Goal: Information Seeking & Learning: Learn about a topic

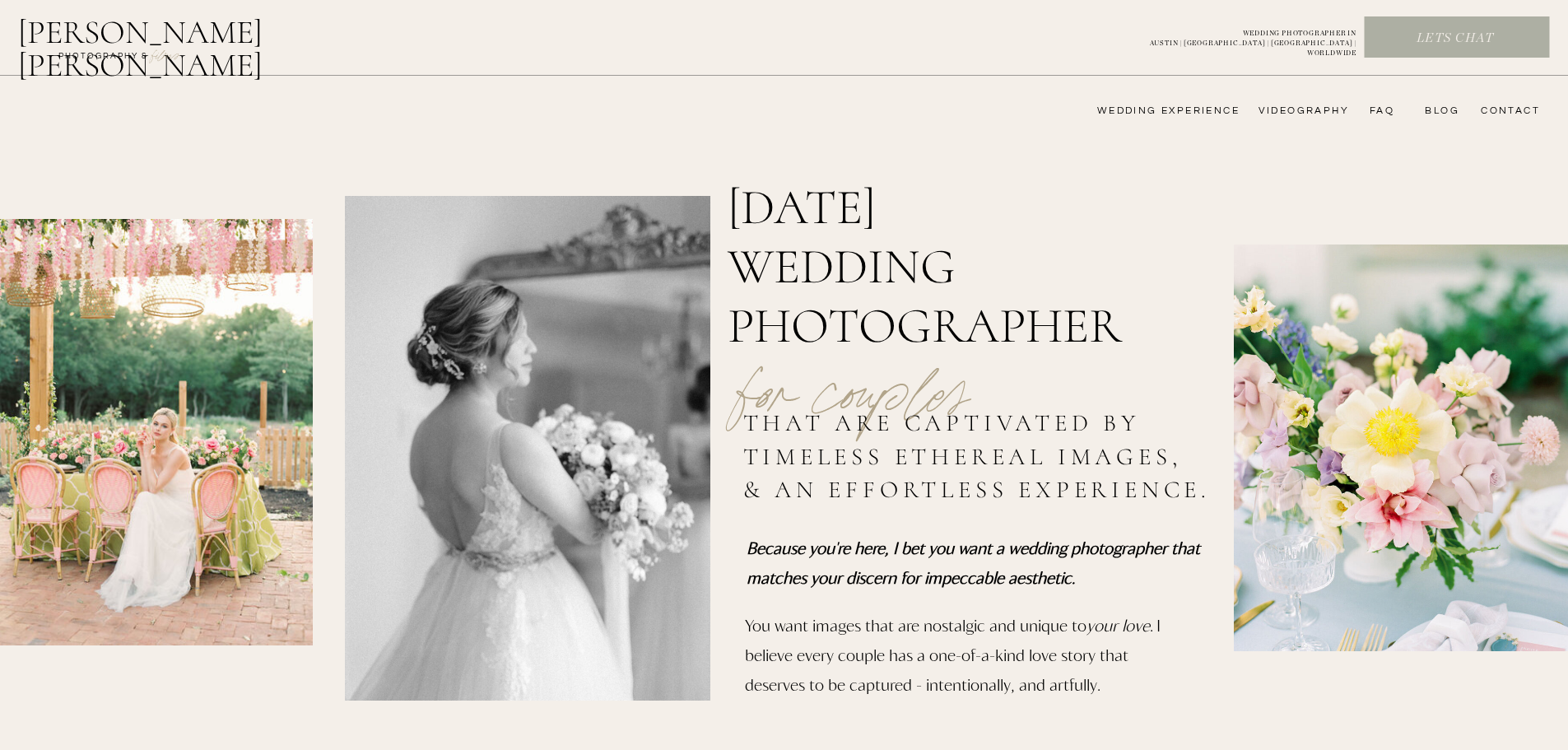
click at [1390, 108] on nav "FAQ" at bounding box center [1378, 111] width 33 height 13
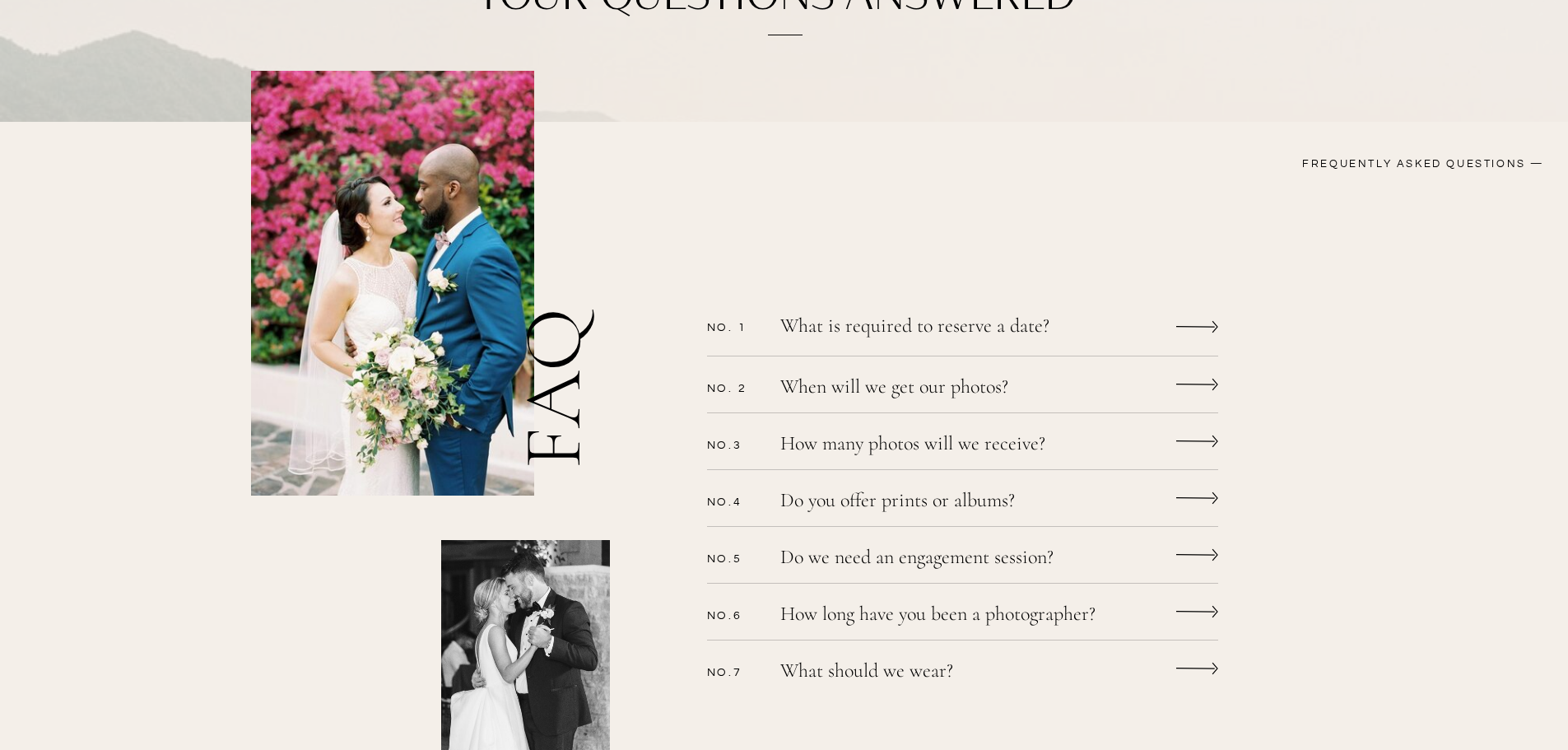
scroll to position [411, 0]
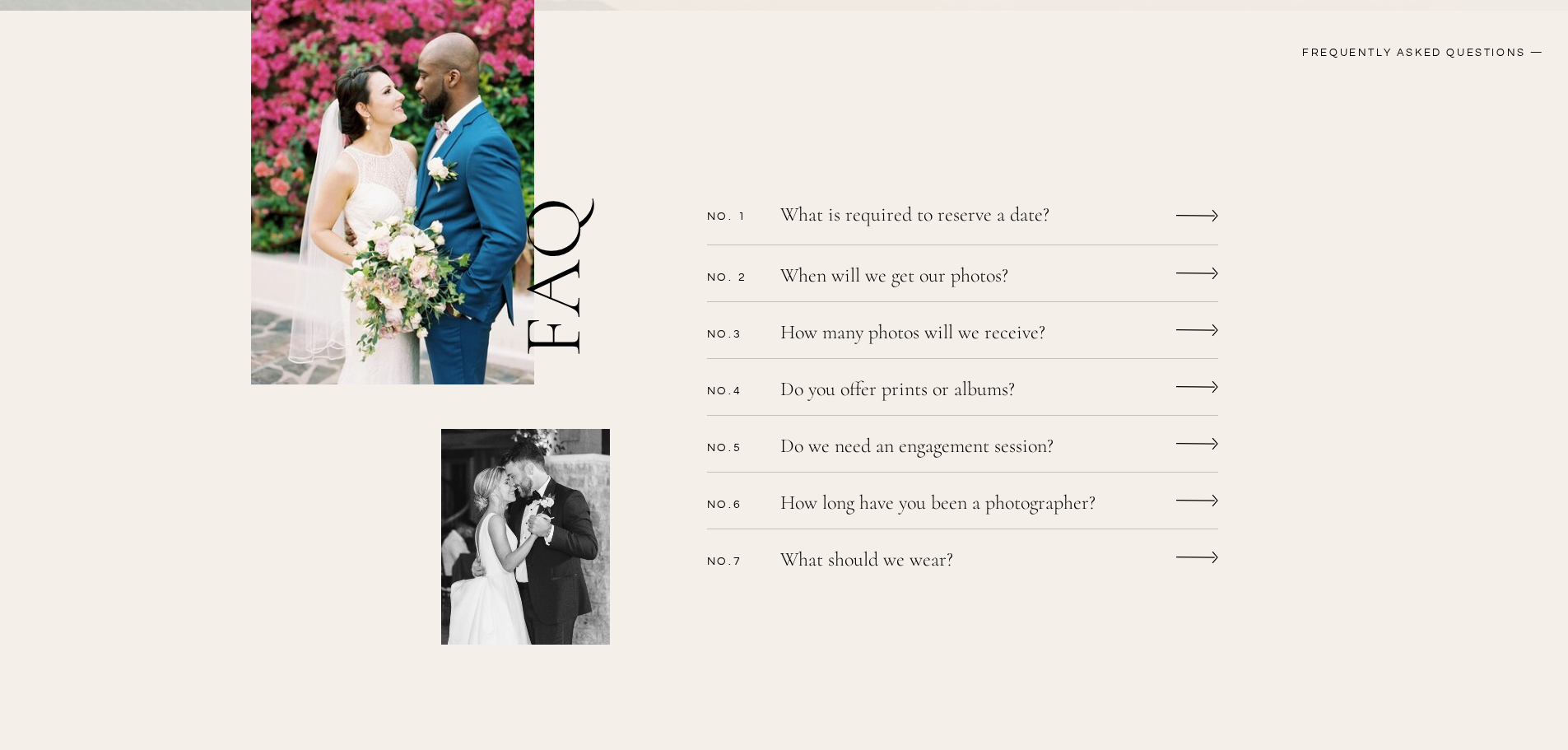
click at [1198, 218] on icon at bounding box center [1197, 215] width 42 height 31
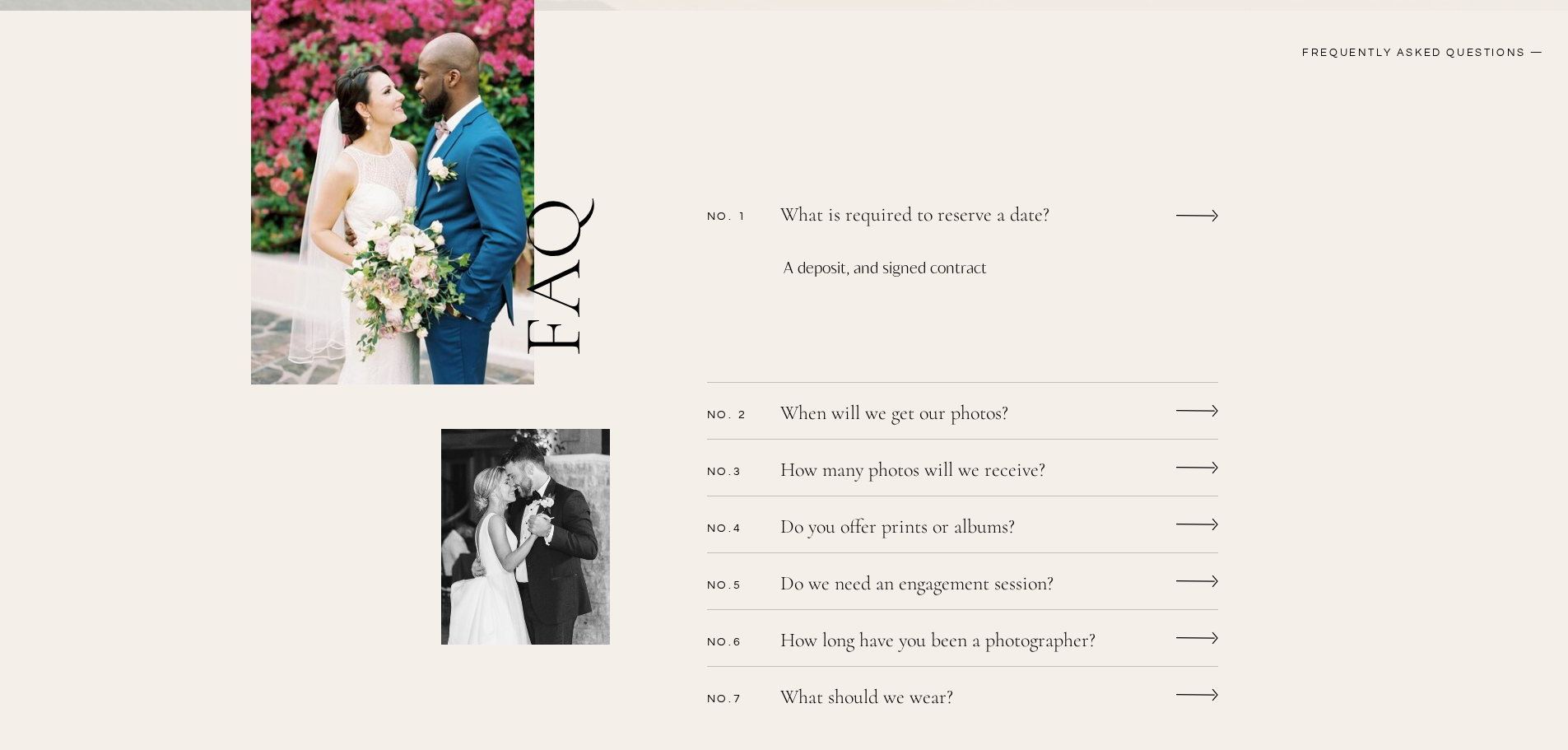
click at [1201, 218] on icon at bounding box center [1197, 215] width 42 height 31
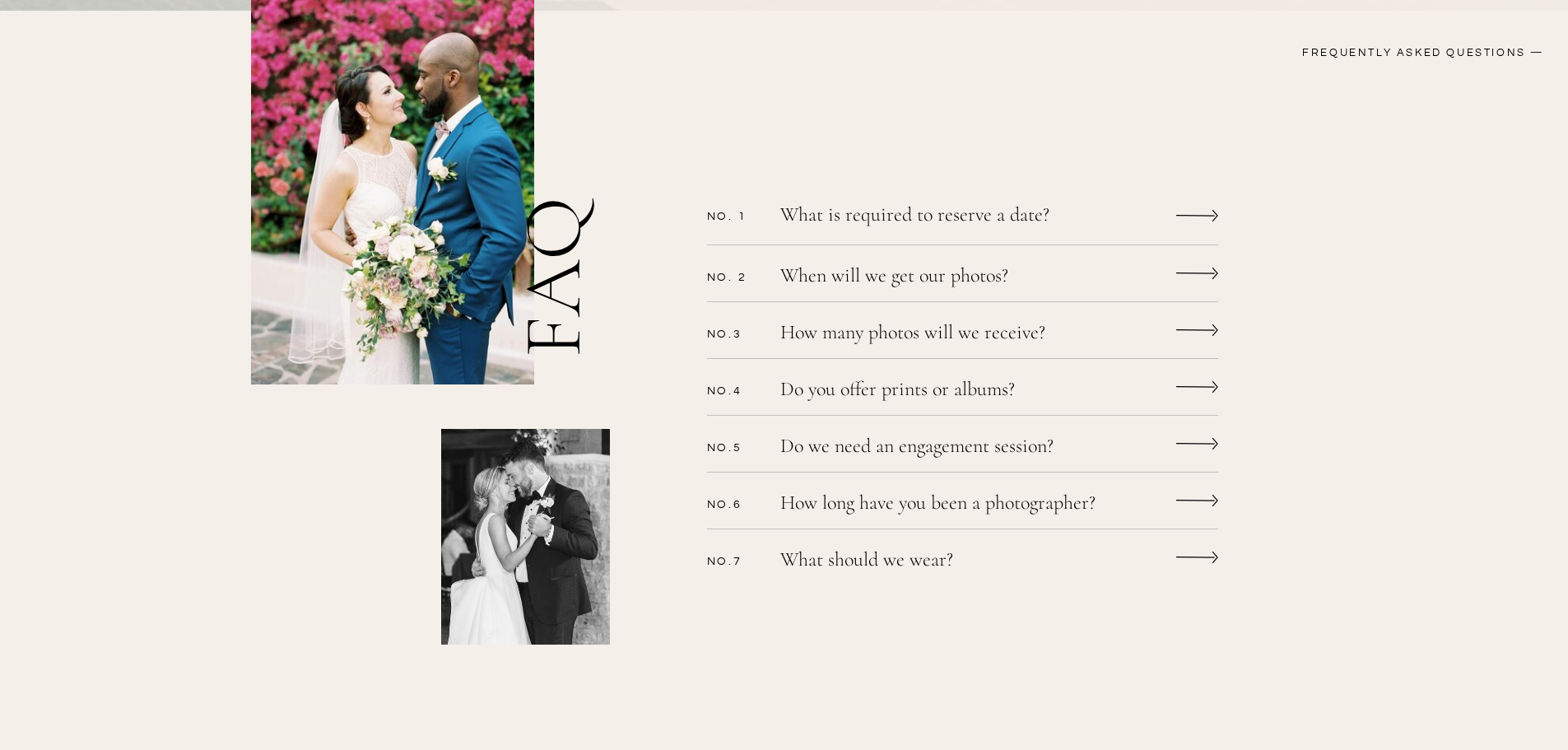
click at [1148, 214] on div "CONTACT bLog FAQ videography wedding experience Alyssa nikole Lets chat WEDDING…" at bounding box center [784, 548] width 1568 height 1917
click at [1168, 215] on div "CONTACT bLog FAQ videography wedding experience Alyssa nikole Lets chat WEDDING…" at bounding box center [784, 548] width 1568 height 1917
click at [1189, 214] on icon at bounding box center [1197, 215] width 42 height 31
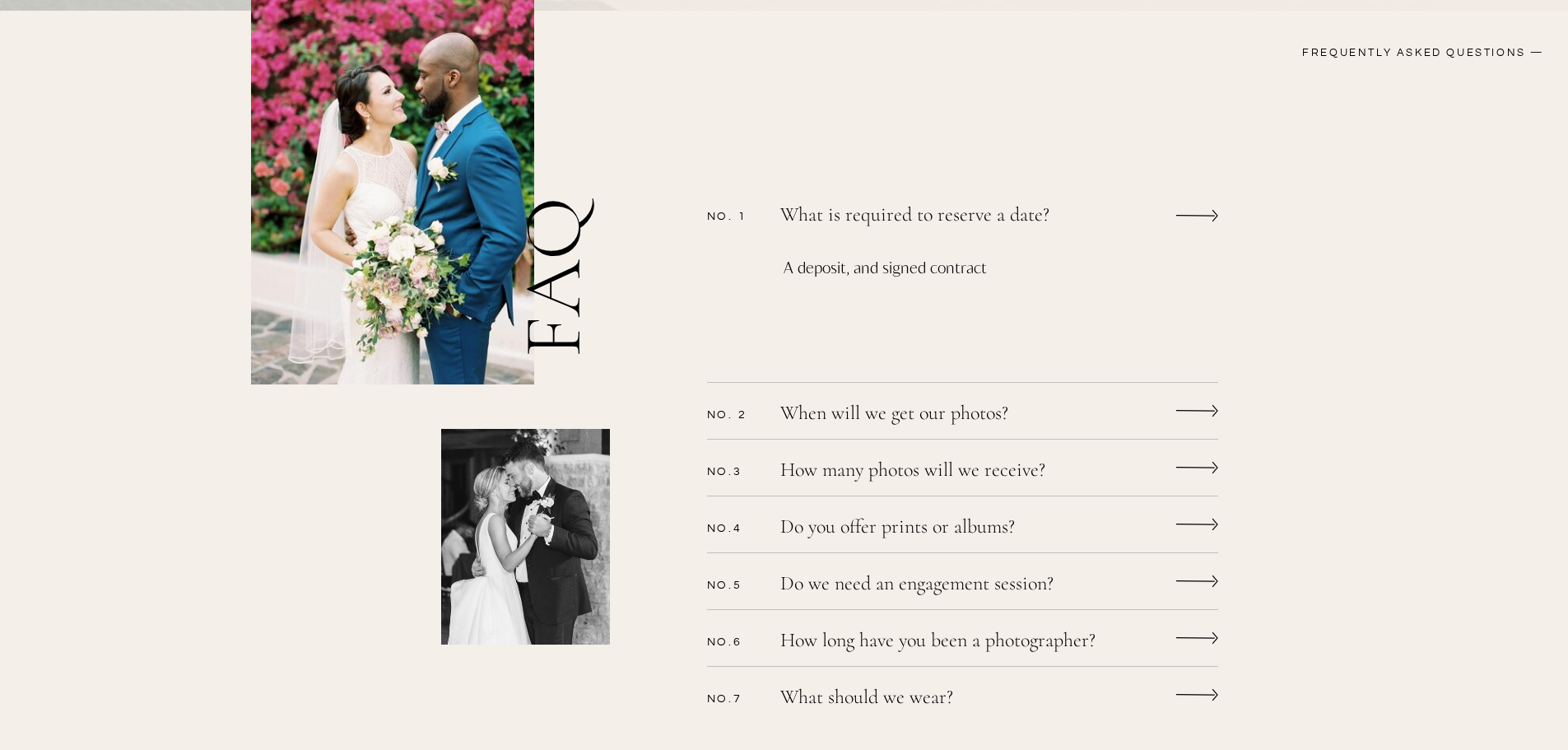
click at [1057, 423] on p "When will we get our photos?" at bounding box center [941, 415] width 321 height 24
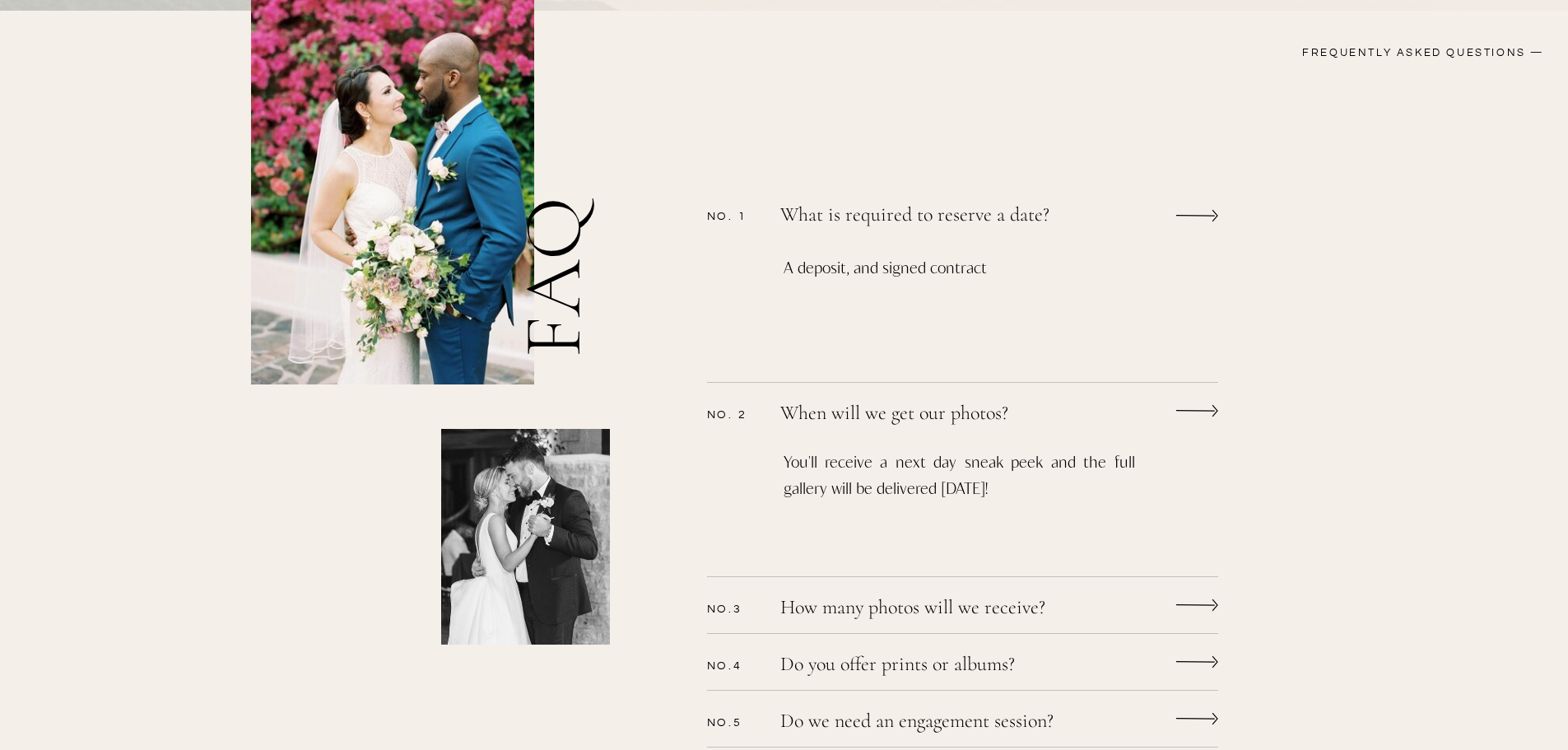
scroll to position [494, 0]
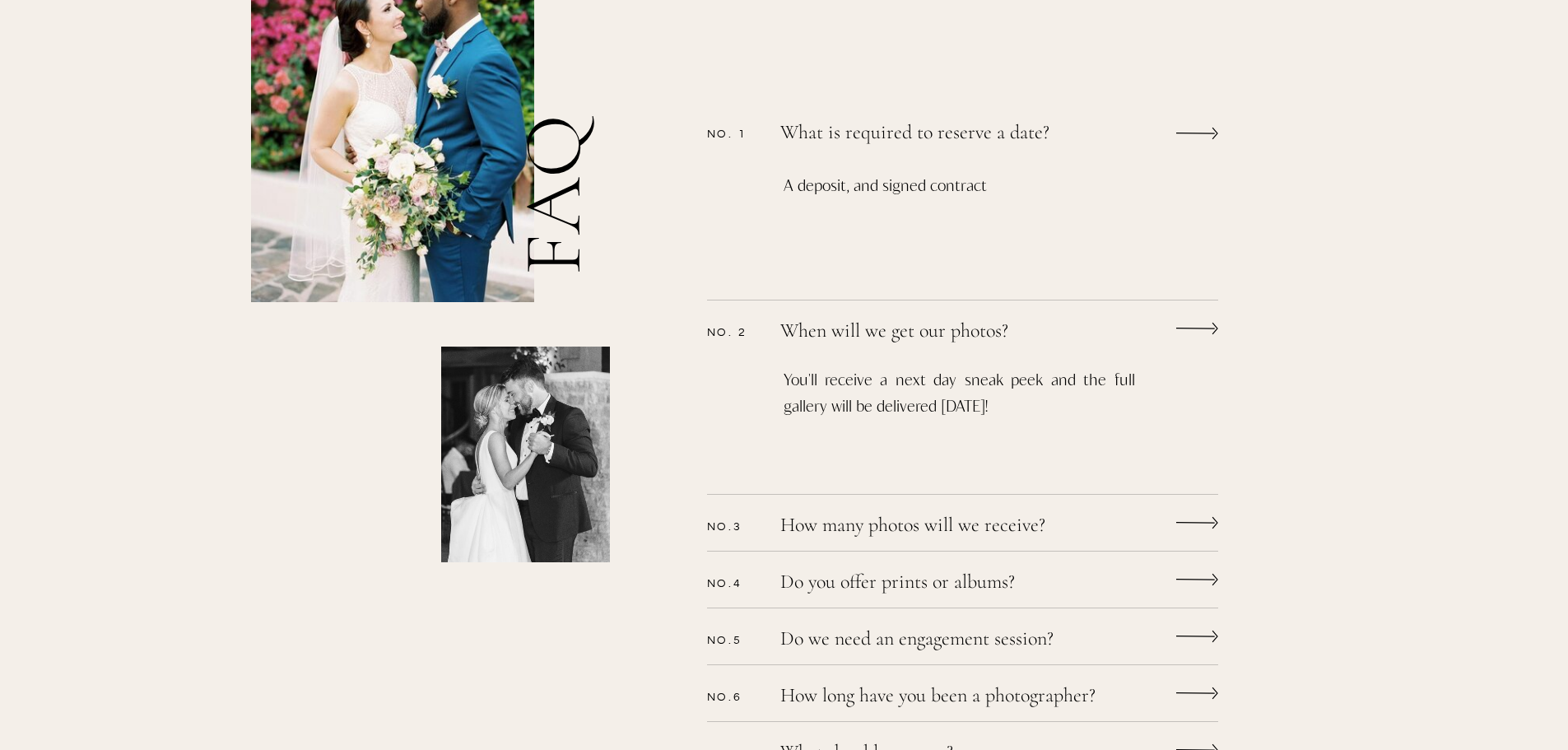
click at [1002, 519] on p "How many photos will we receive?" at bounding box center [941, 527] width 321 height 24
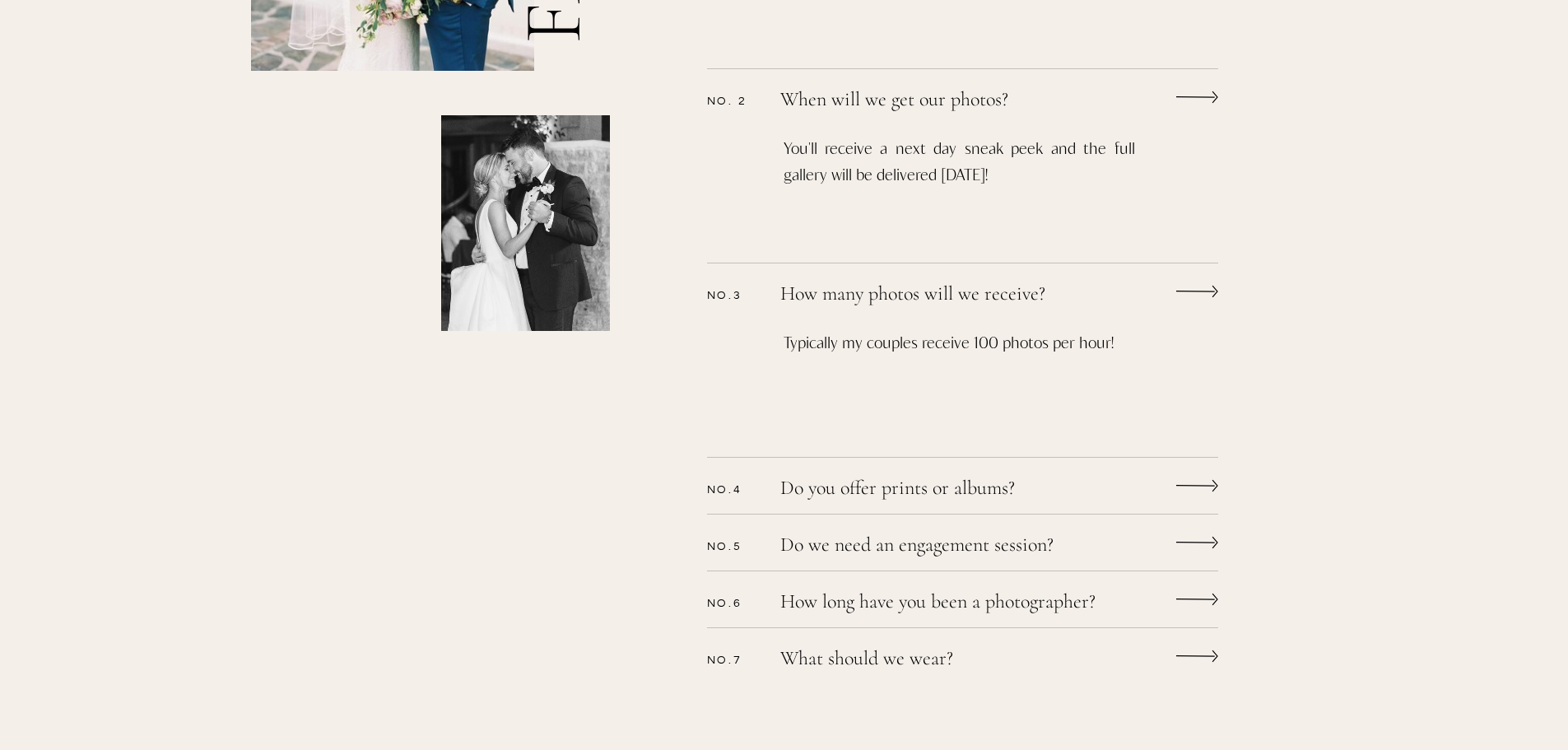
scroll to position [741, 0]
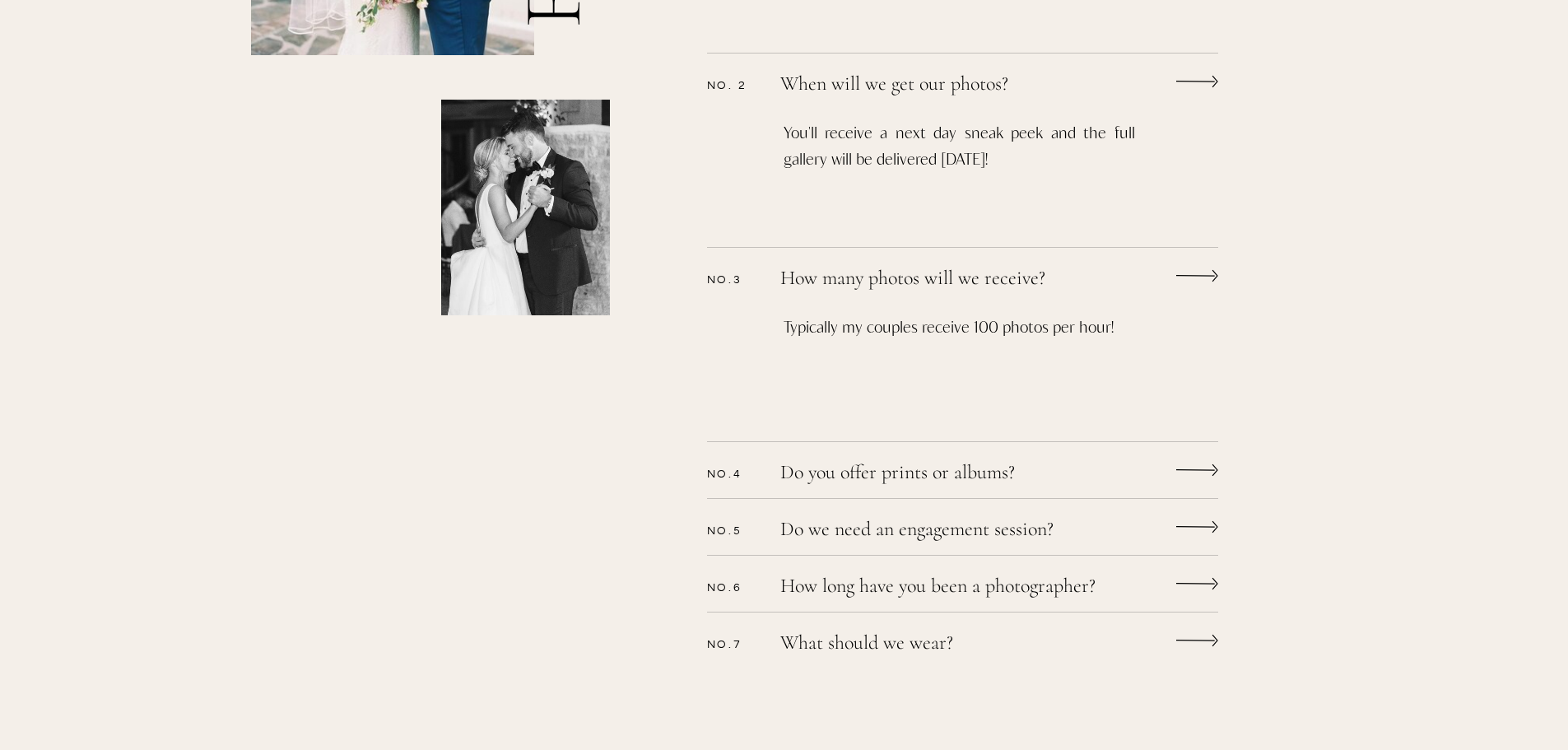
click at [1000, 475] on p "Do you offer prints or albums?" at bounding box center [941, 474] width 321 height 24
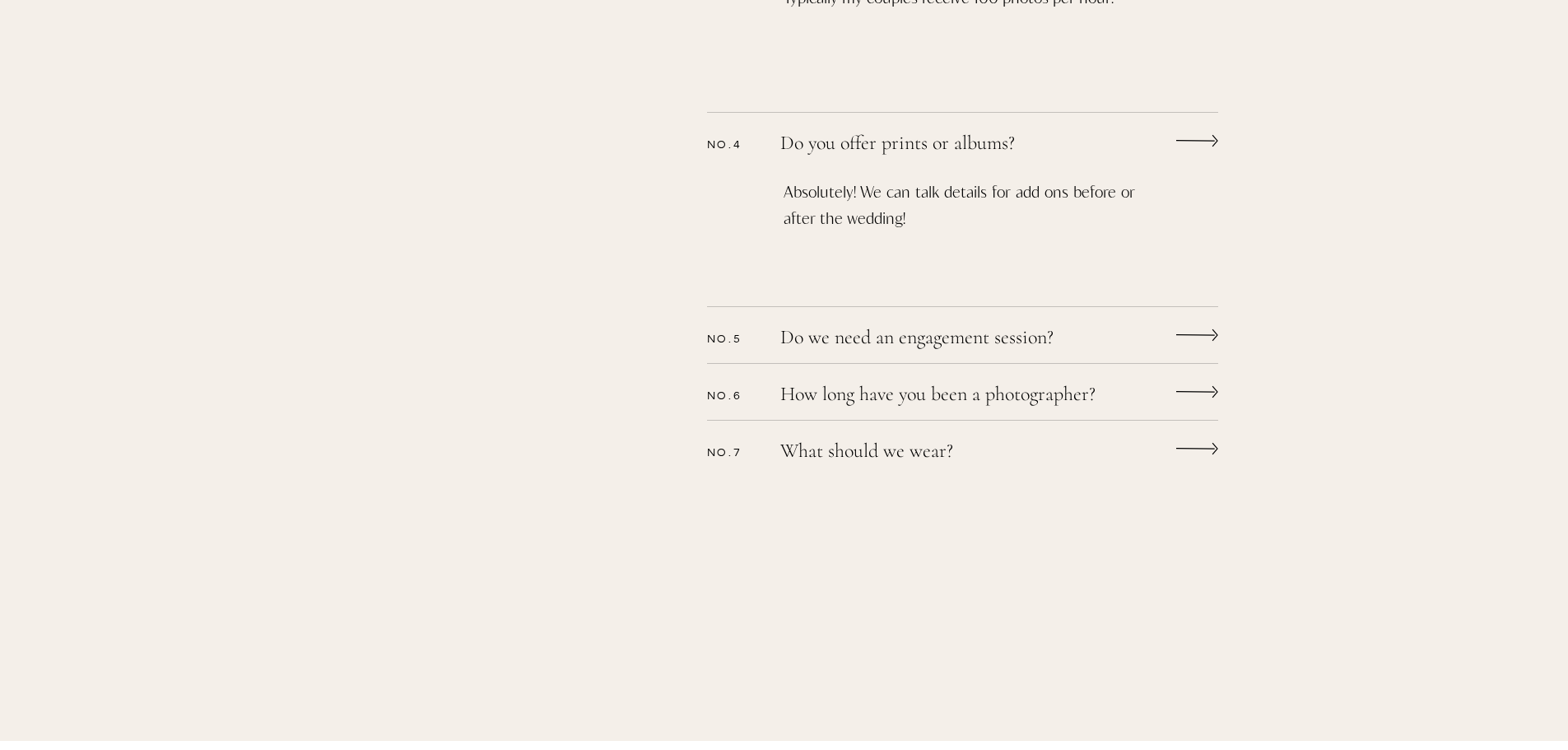
scroll to position [988, 0]
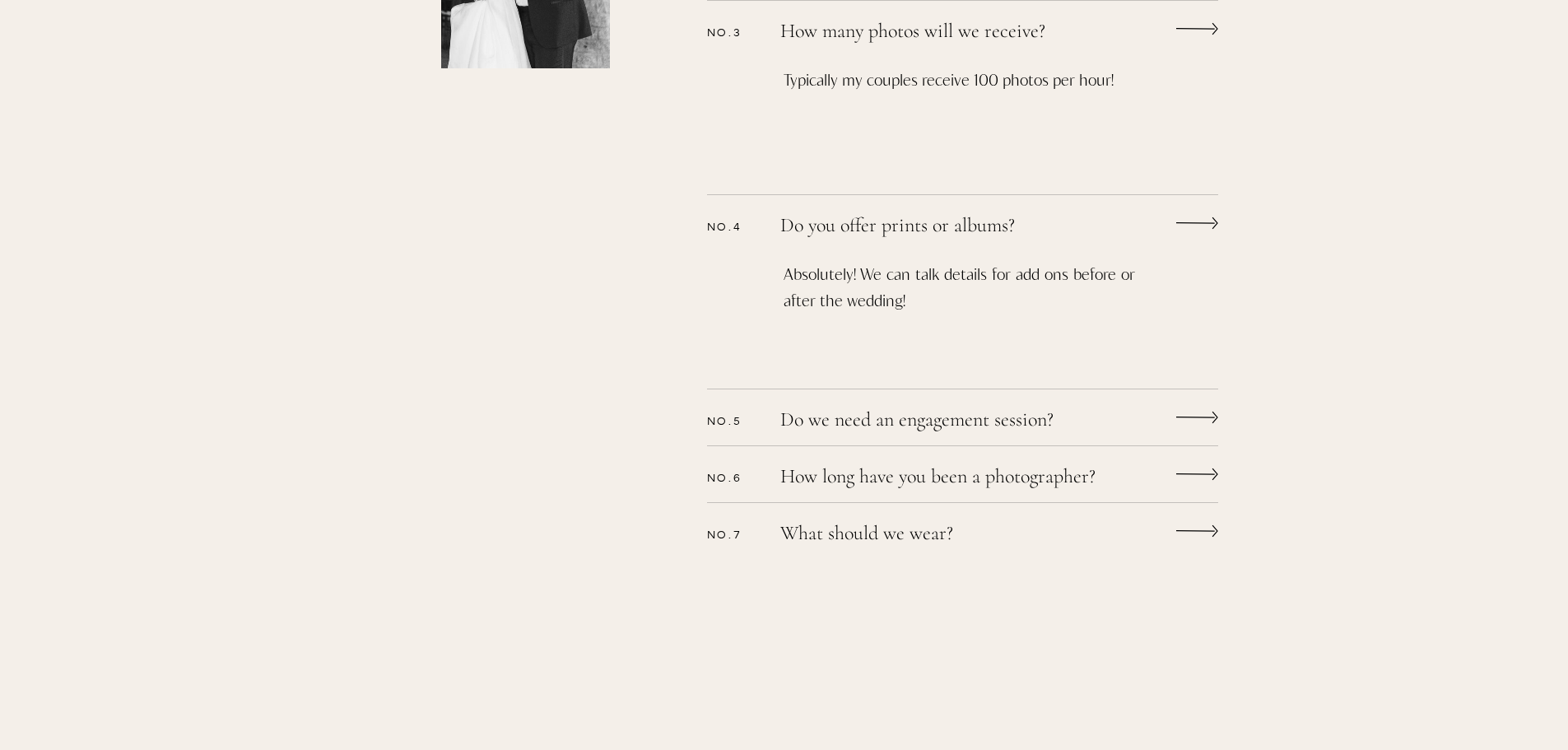
click at [1093, 421] on p "Do we need an engagement session?" at bounding box center [941, 422] width 321 height 24
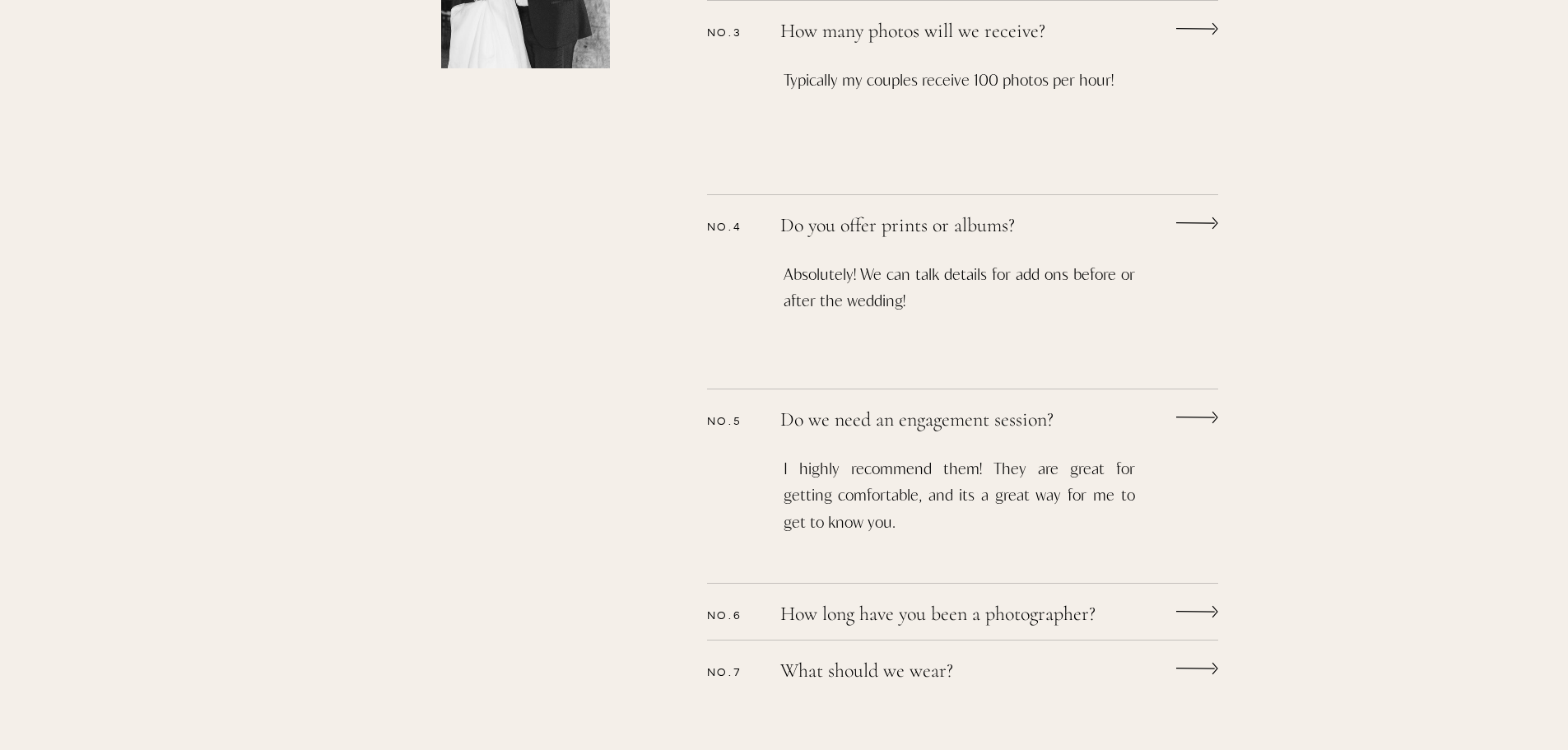
drag, startPoint x: 854, startPoint y: 526, endPoint x: 783, endPoint y: 420, distance: 127.6
click at [783, 420] on div "CONTACT bLog FAQ videography wedding experience Alyssa nikole Lets chat WEDDING…" at bounding box center [784, 314] width 1568 height 2604
click at [890, 521] on p "I highly recommend them! They are great for getting comfortable, and its a grea…" at bounding box center [960, 512] width 352 height 115
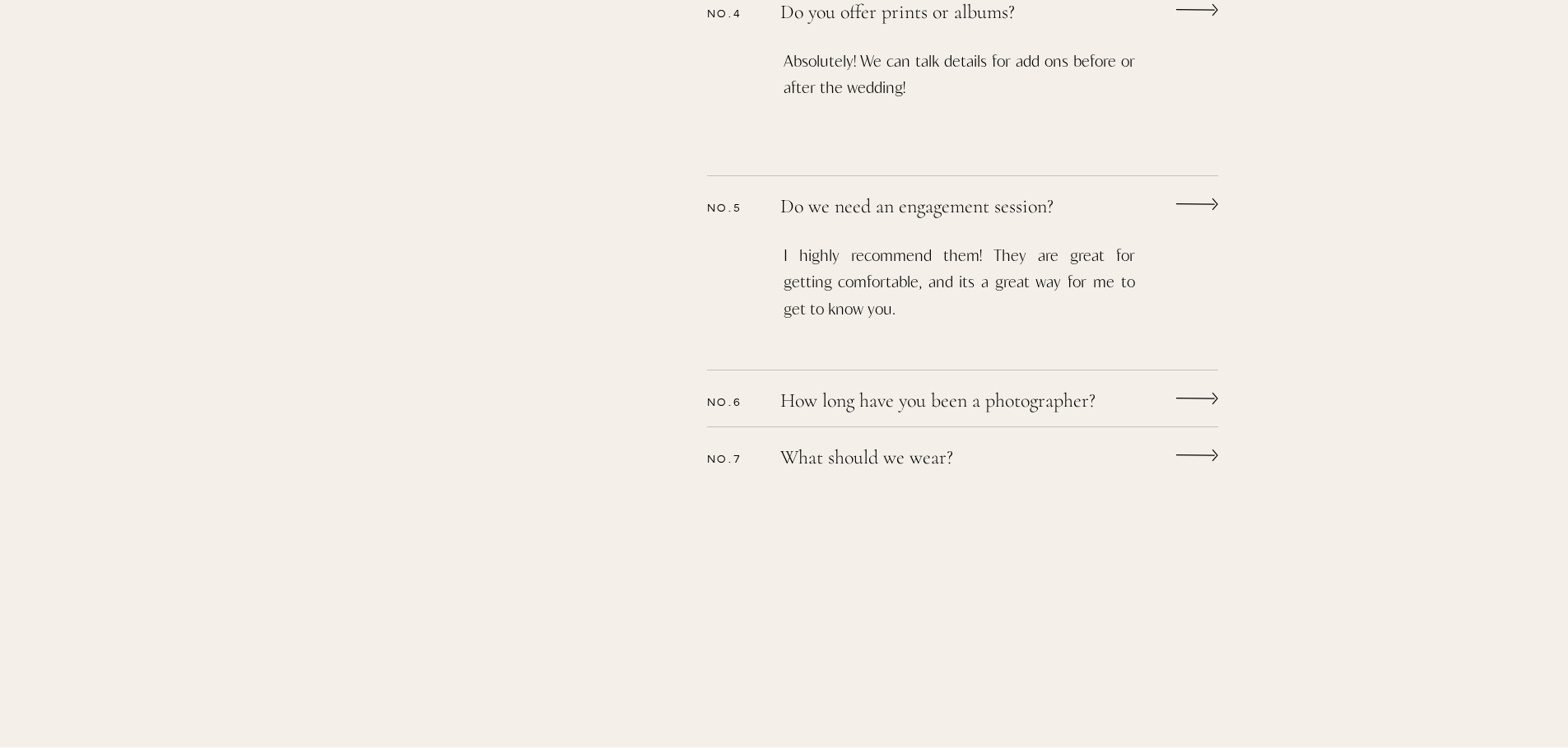
scroll to position [1234, 0]
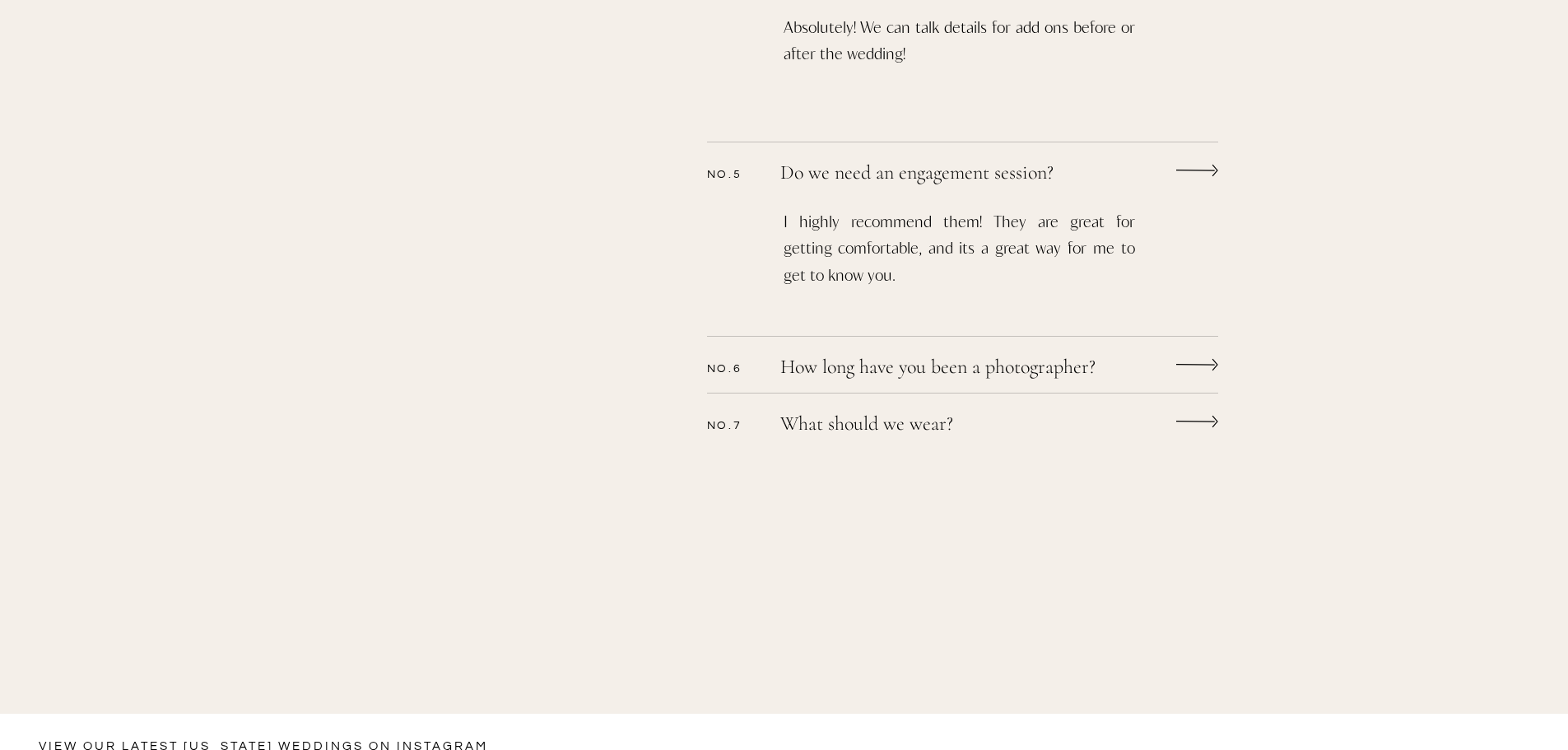
click at [1097, 373] on p "How long have you been a photographer?" at bounding box center [969, 369] width 377 height 24
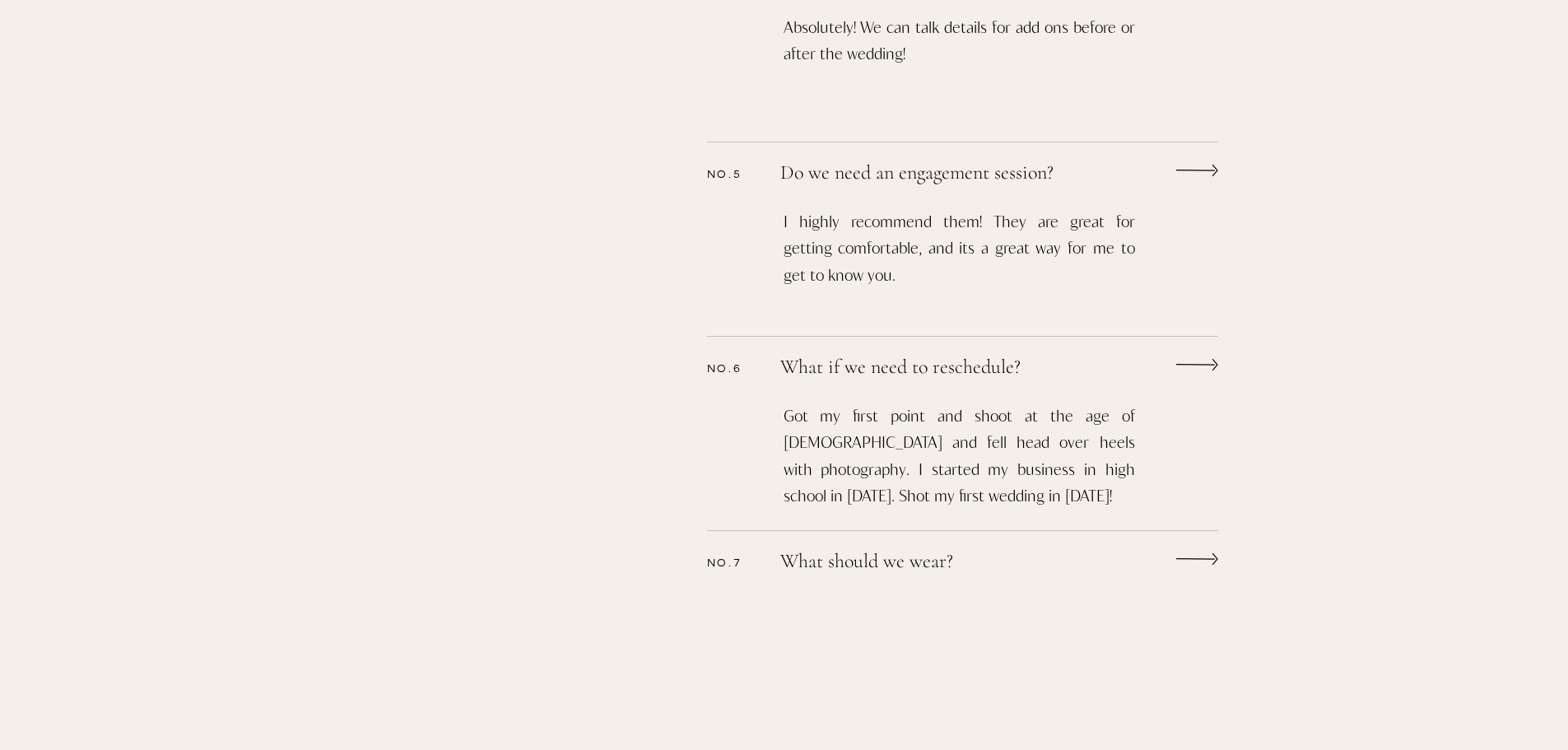
click at [1195, 369] on icon at bounding box center [1197, 365] width 42 height 31
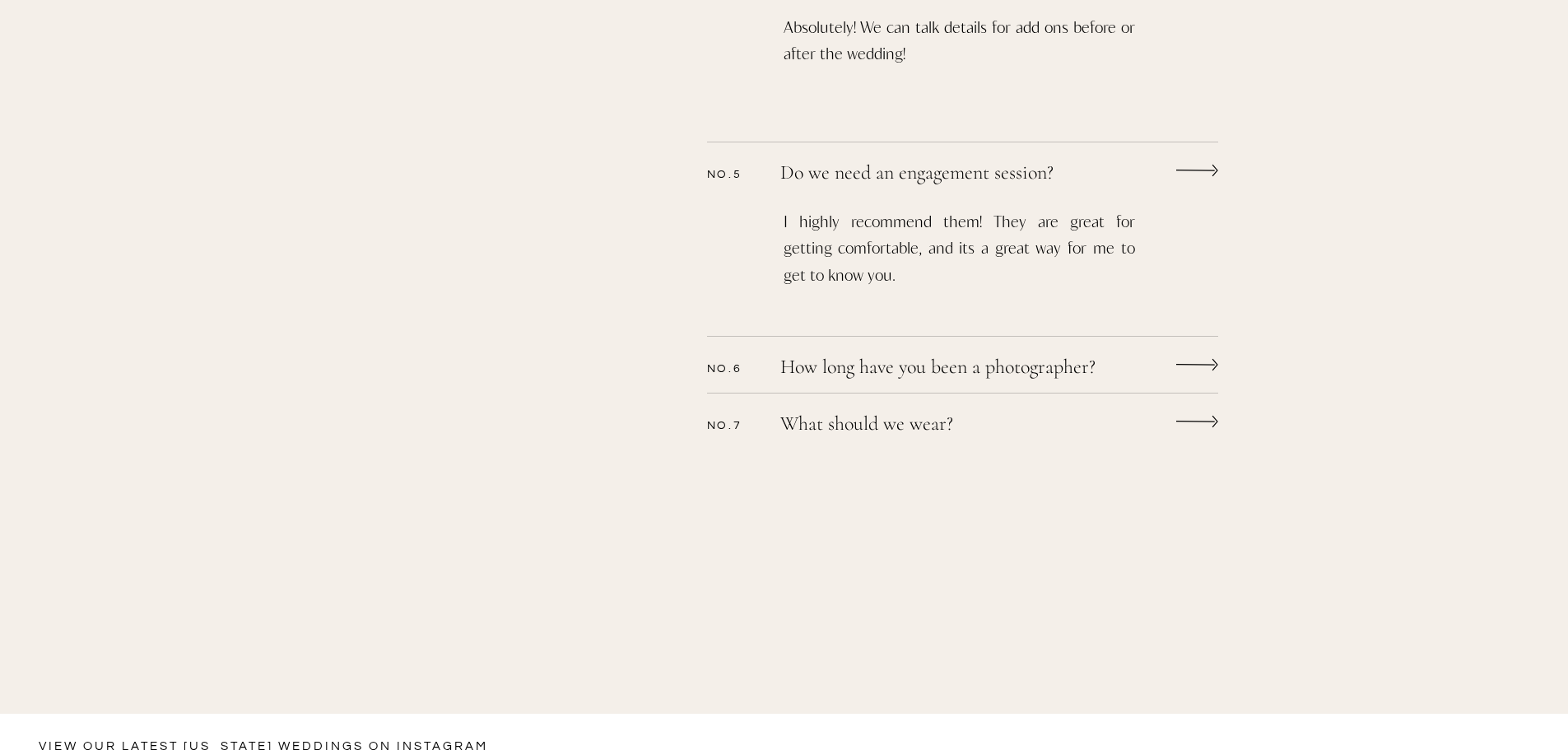
click at [1197, 367] on icon at bounding box center [1197, 365] width 42 height 31
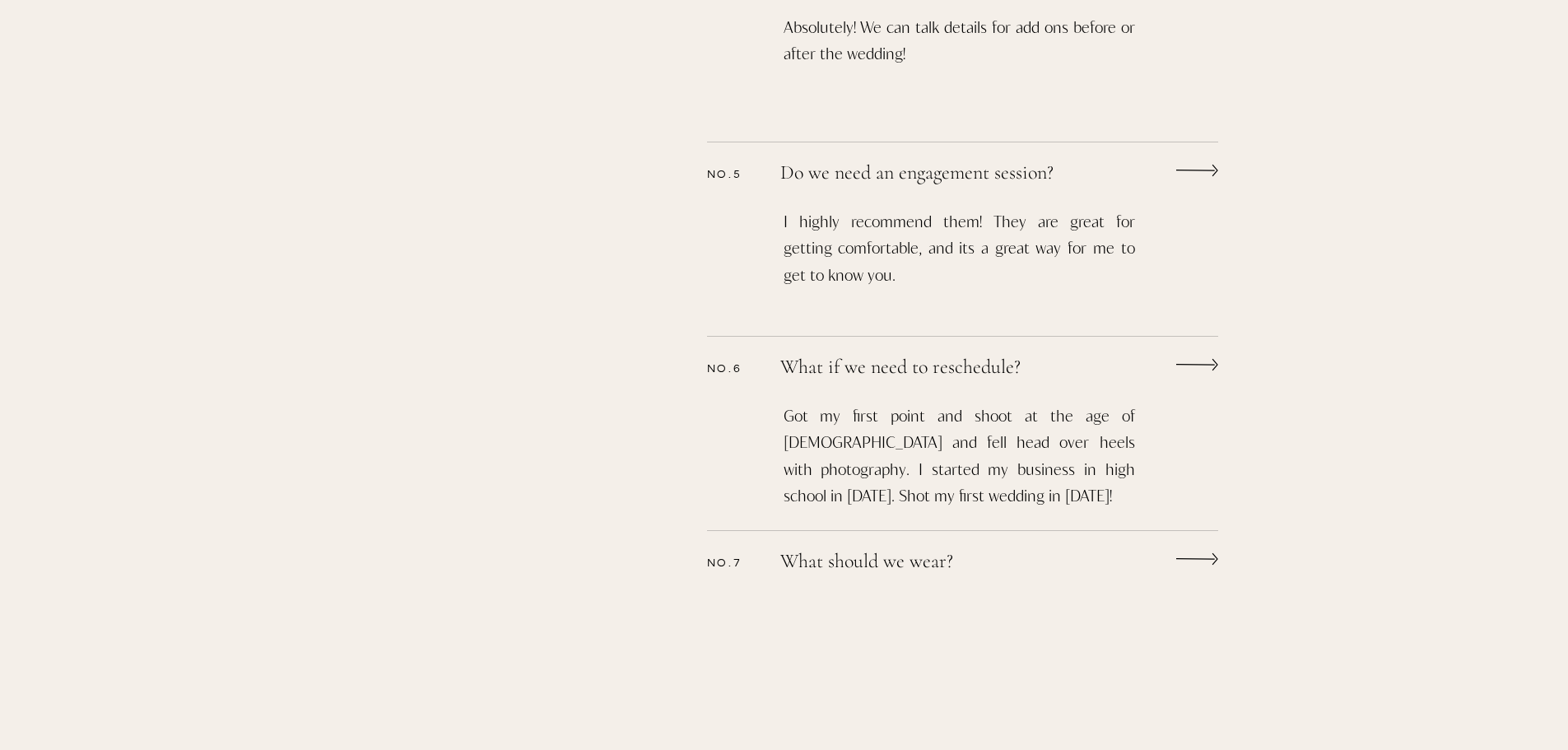
click at [1195, 367] on icon at bounding box center [1197, 365] width 42 height 31
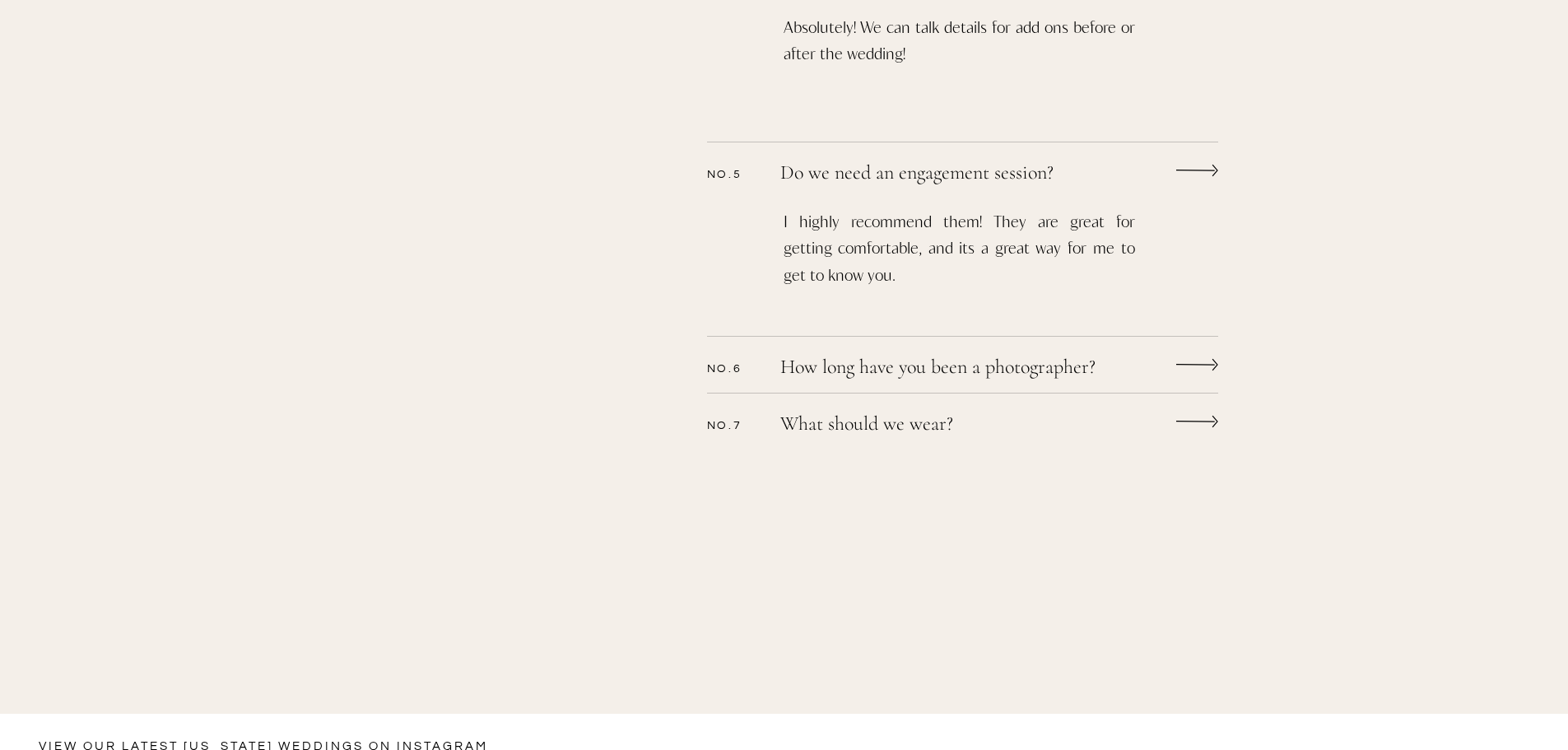
click at [1195, 367] on icon at bounding box center [1197, 365] width 42 height 31
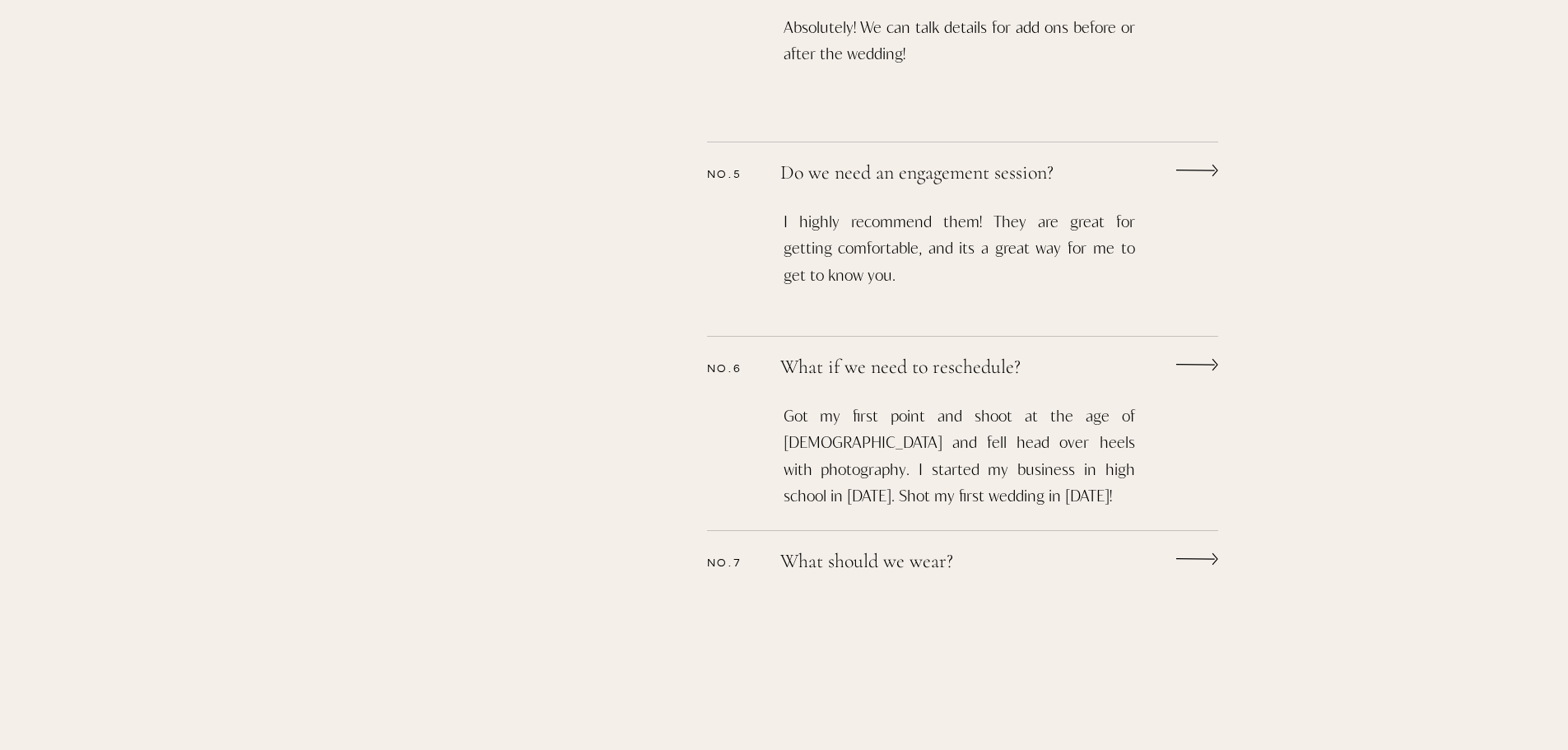
click at [1194, 367] on icon at bounding box center [1197, 365] width 42 height 31
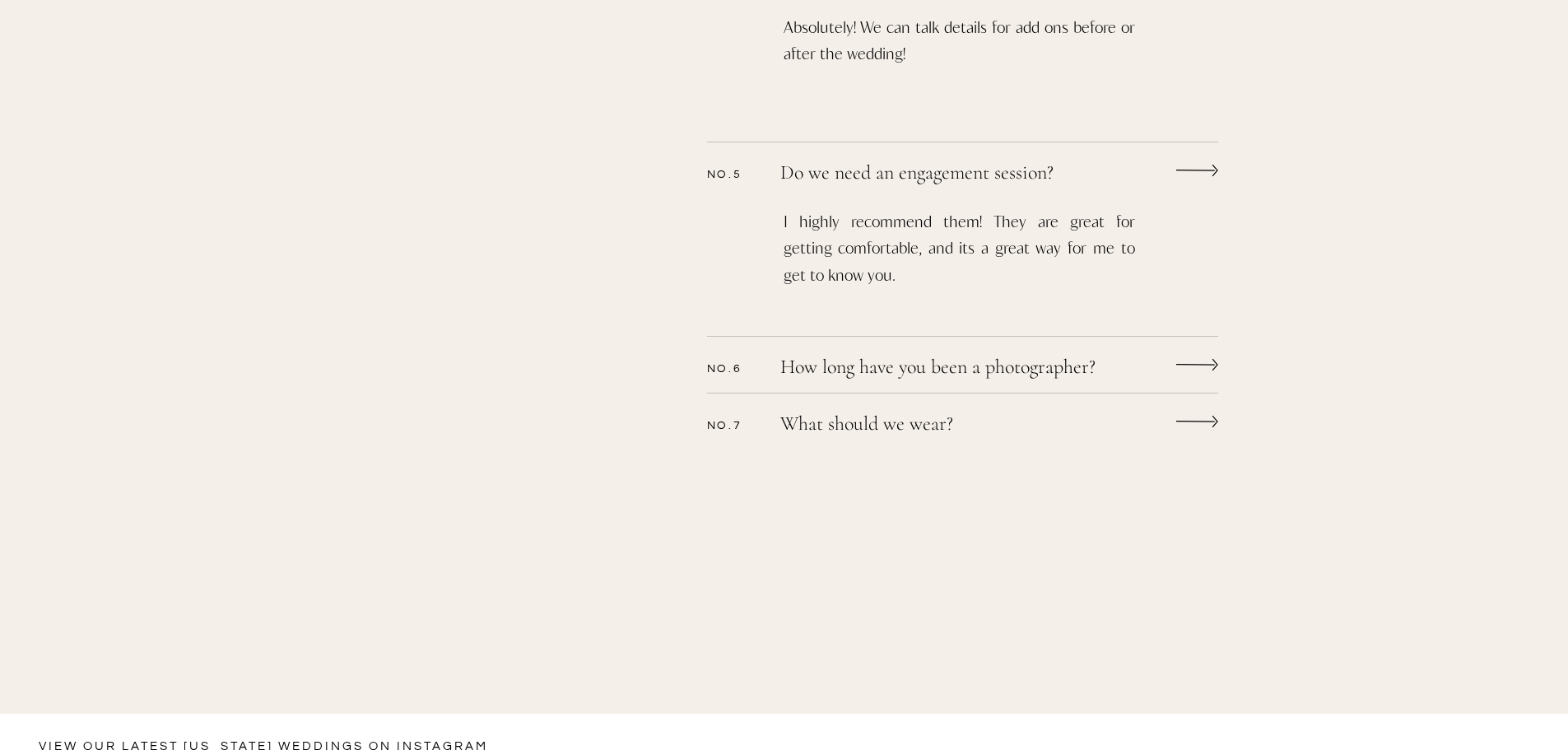
click at [1191, 366] on icon at bounding box center [1197, 365] width 42 height 31
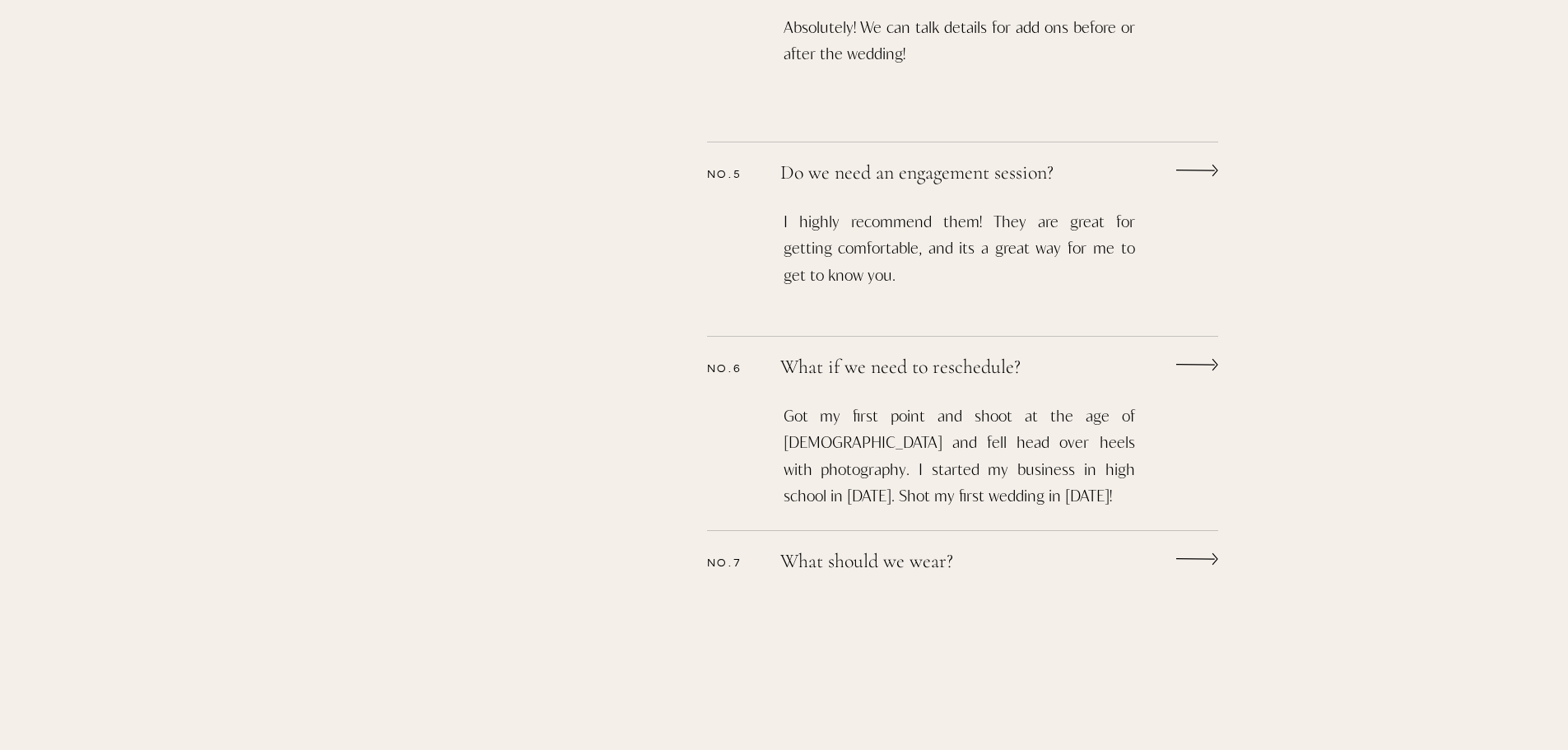
click at [965, 359] on p "What if we need to reschedule?" at bounding box center [941, 369] width 321 height 24
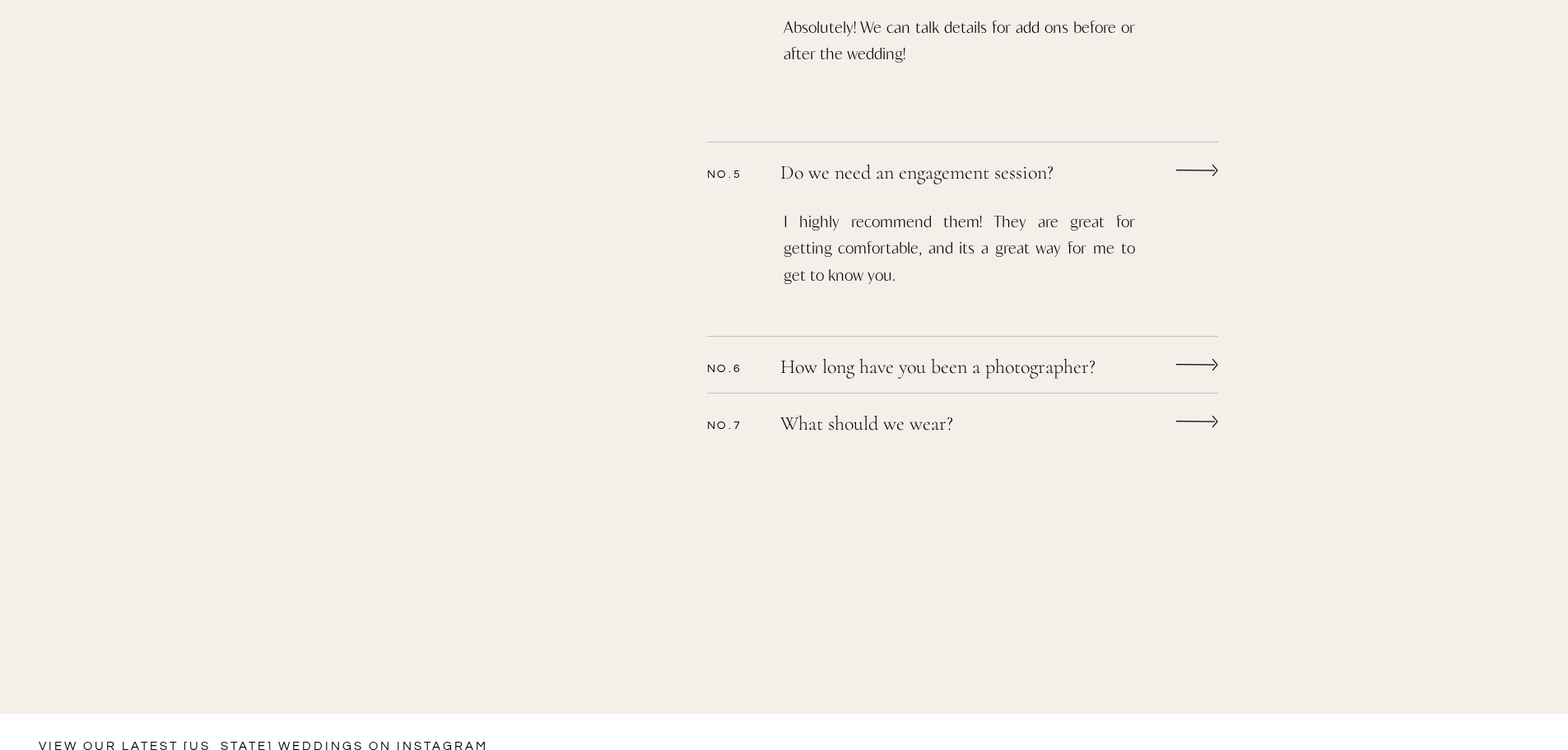
click at [963, 359] on p "How long have you been a photographer?" at bounding box center [969, 369] width 377 height 24
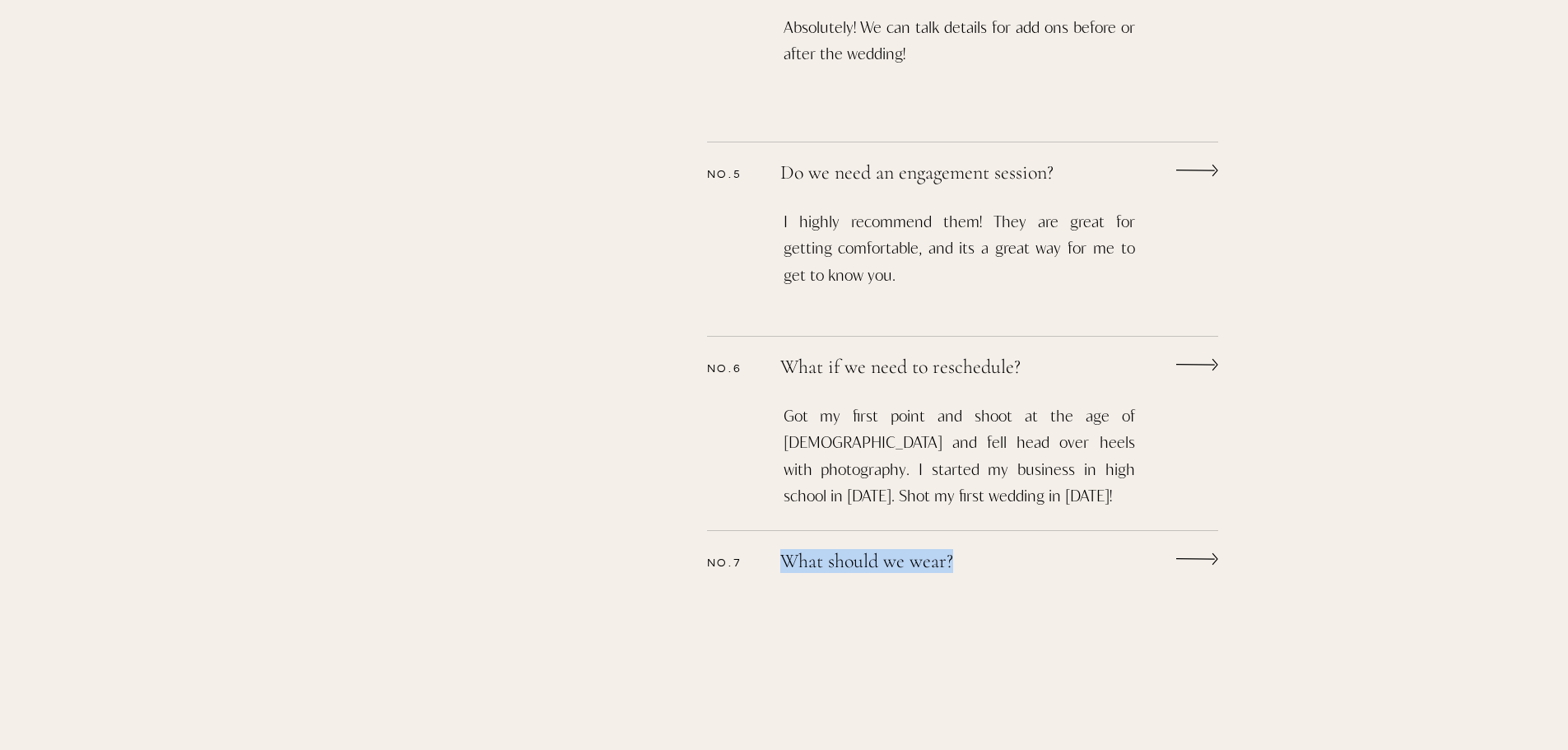
click at [979, 555] on div "CONTACT bLog FAQ videography wedding experience Alyssa nikole Lets chat WEDDING…" at bounding box center [784, 137] width 1568 height 2742
click at [979, 557] on p "What should we wear?" at bounding box center [941, 563] width 321 height 24
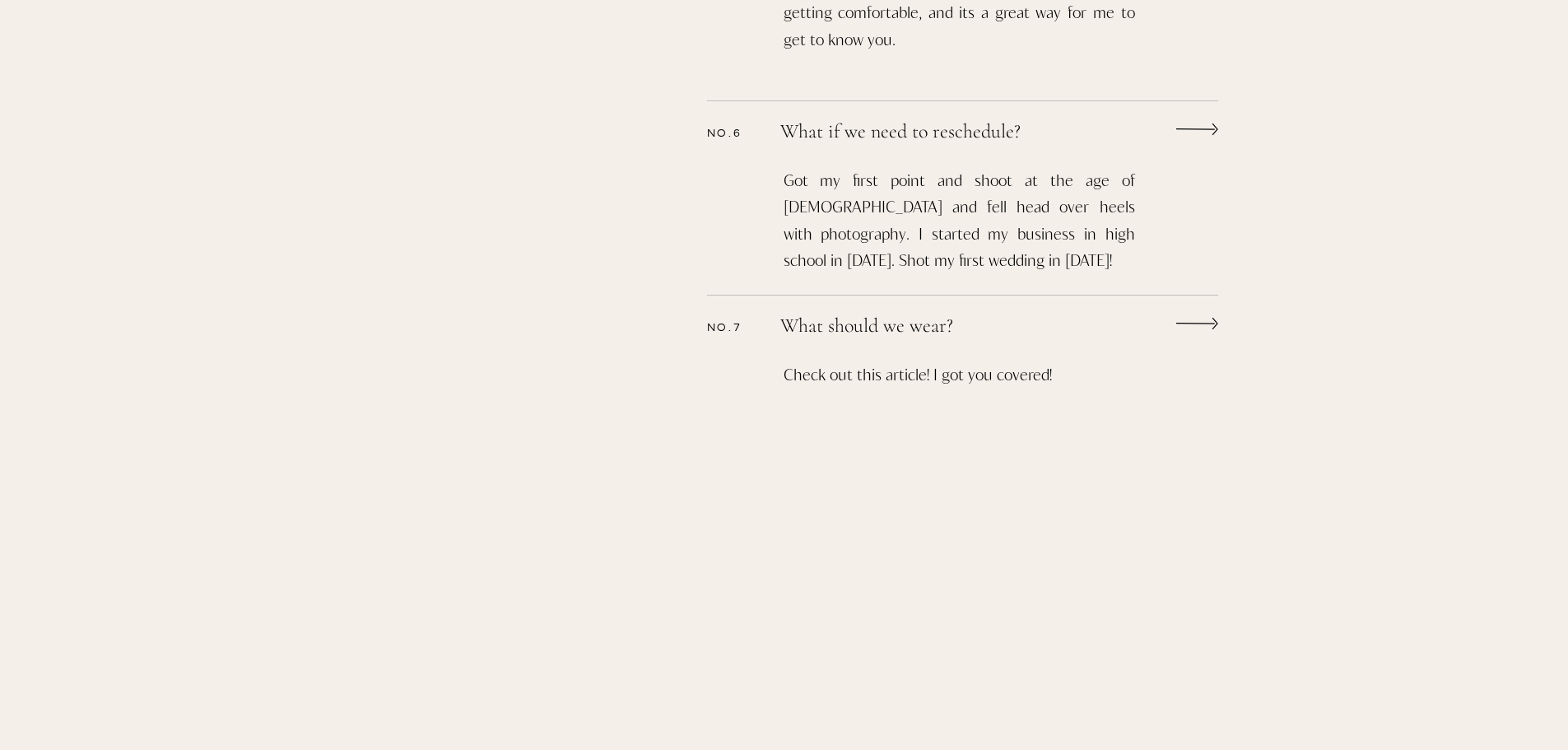
scroll to position [1481, 0]
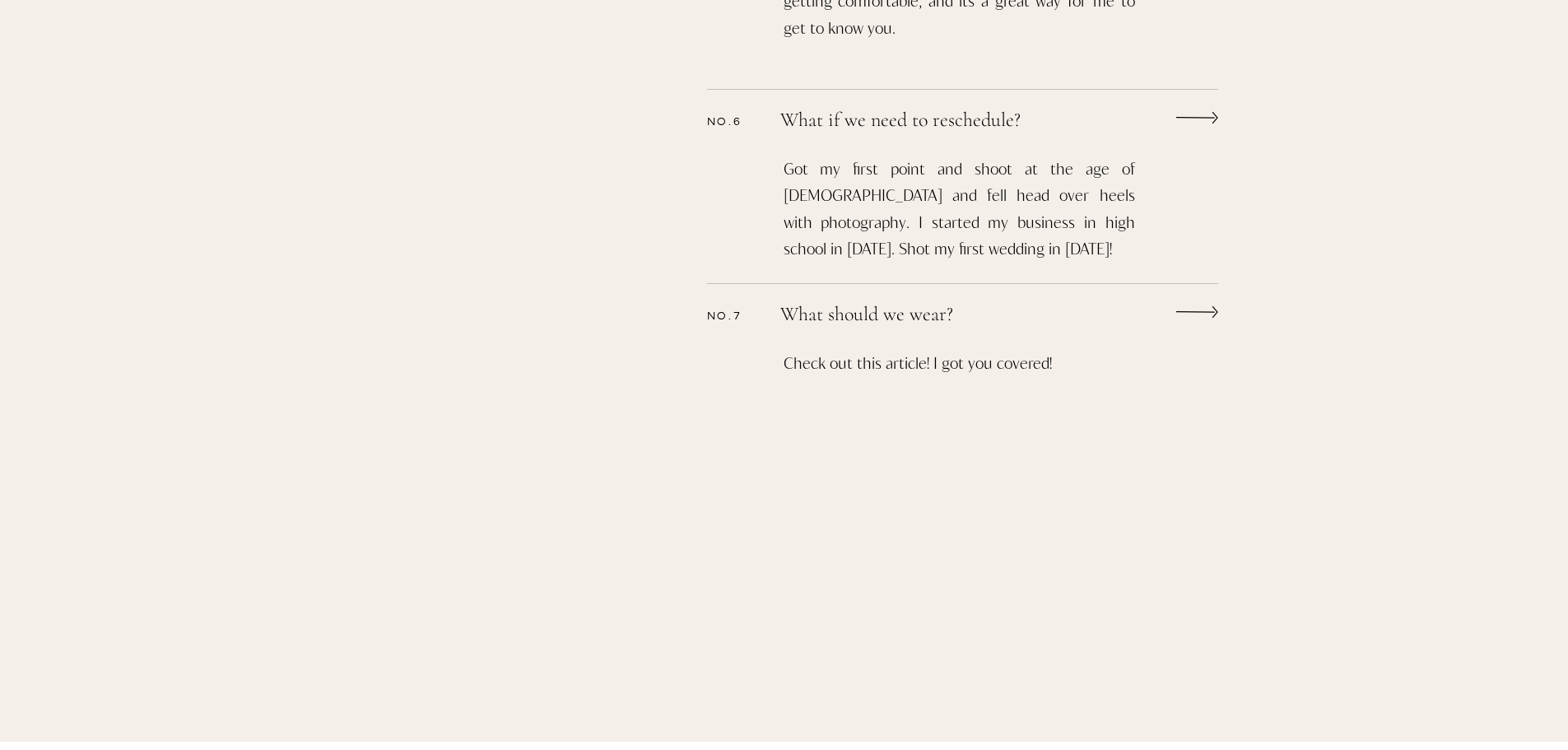
click at [842, 361] on p "Check out this article! I got you covered!" at bounding box center [960, 409] width 352 height 119
drag, startPoint x: 911, startPoint y: 366, endPoint x: 926, endPoint y: 367, distance: 15.0
click at [921, 367] on p "Check out this article! I got you covered!" at bounding box center [960, 409] width 352 height 119
click at [950, 369] on p "Check out this article! I got you covered!" at bounding box center [960, 409] width 352 height 119
click at [972, 369] on p "Check out this article! I got you covered!" at bounding box center [960, 409] width 352 height 119
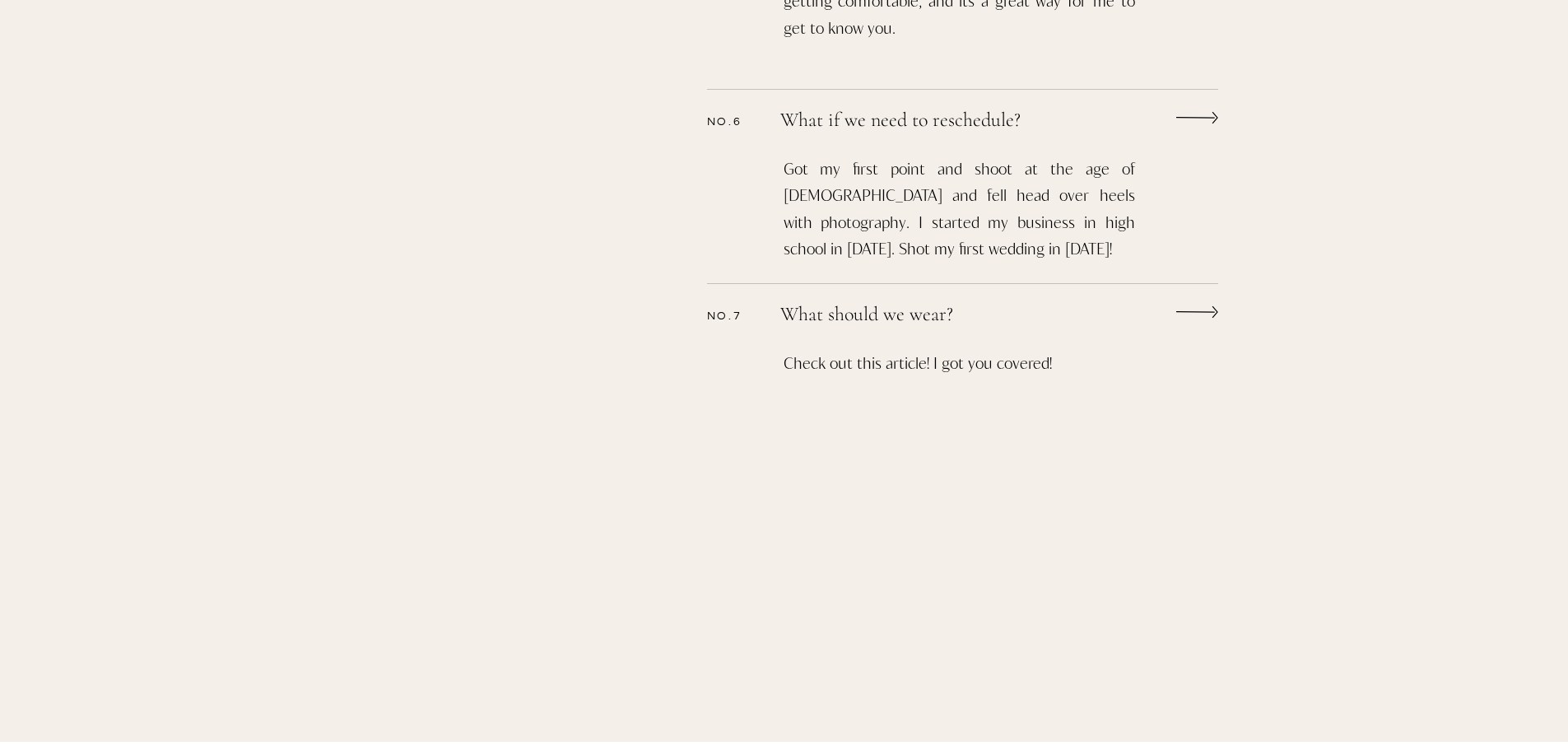
click at [887, 311] on p "What should we wear?" at bounding box center [941, 316] width 321 height 24
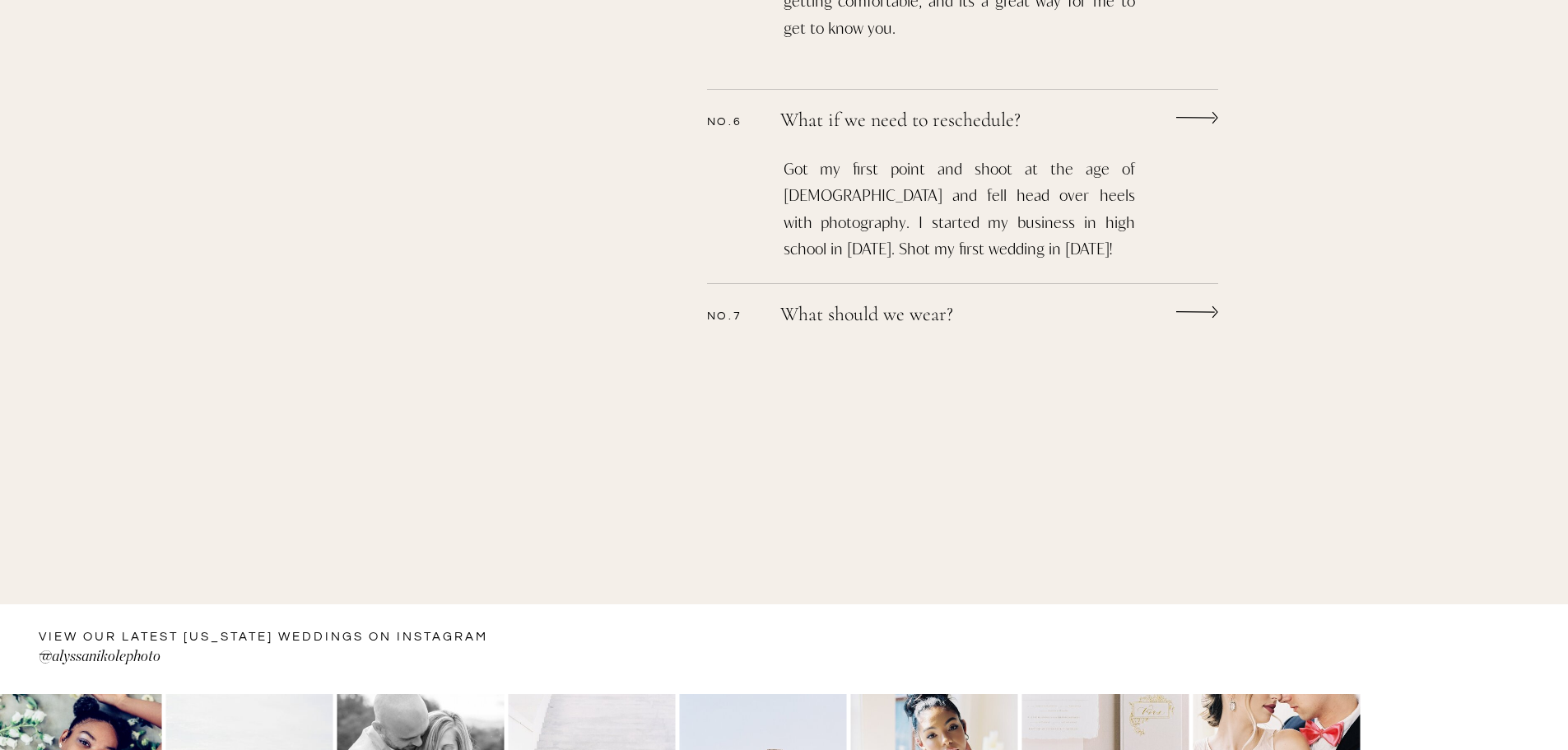
click at [891, 318] on p "What should we wear?" at bounding box center [941, 316] width 321 height 24
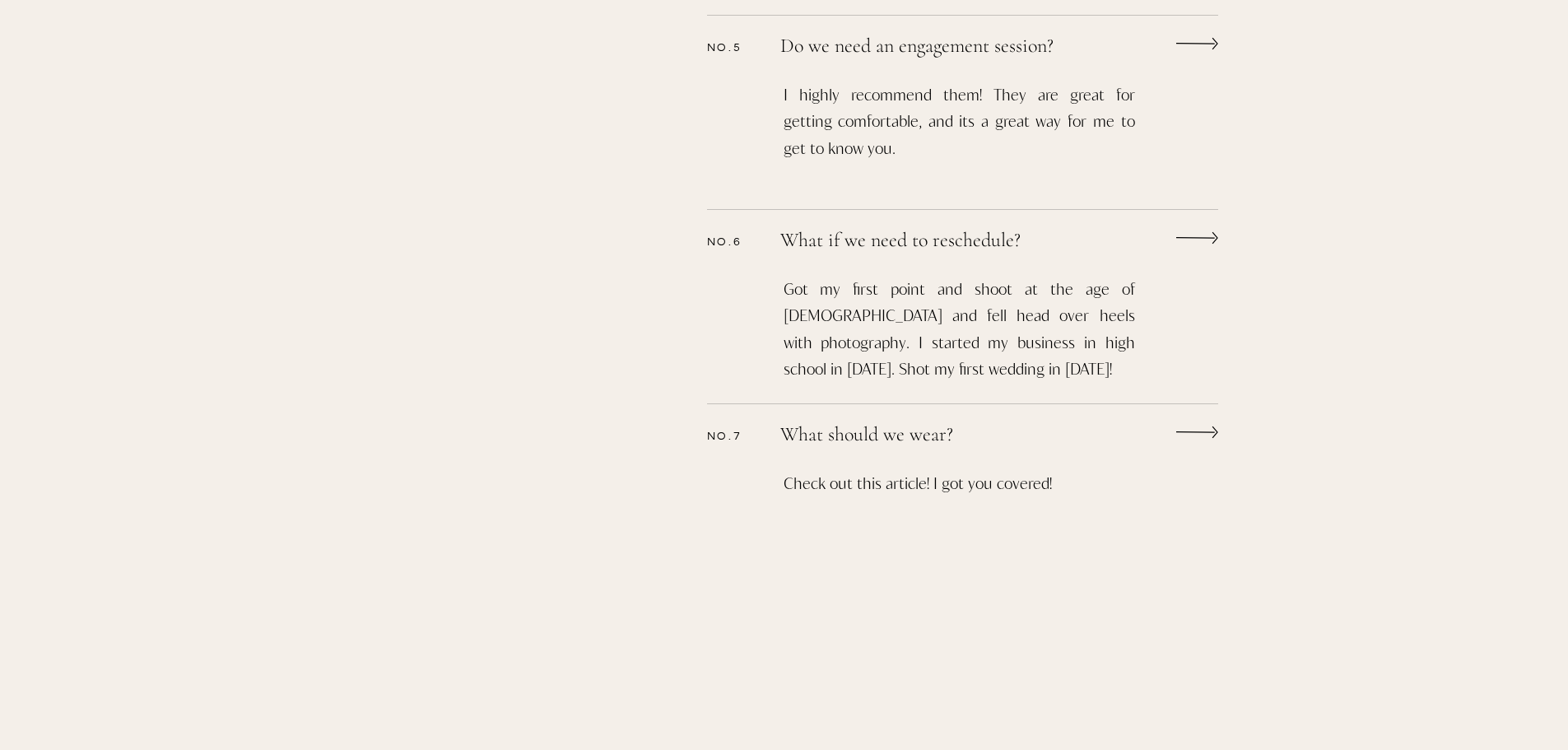
scroll to position [1399, 0]
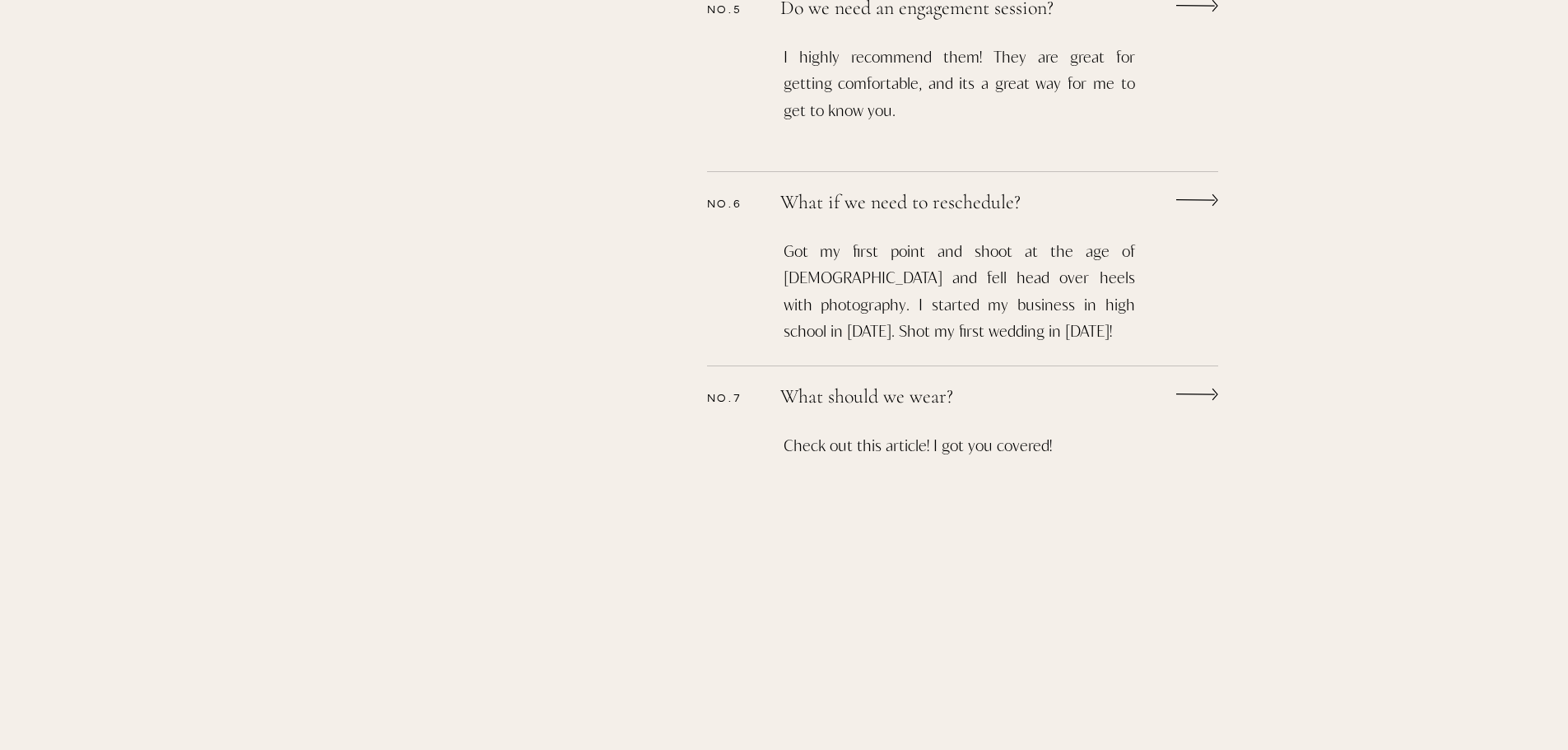
click at [990, 448] on p "Check out this article! I got you covered!" at bounding box center [960, 491] width 352 height 119
click at [910, 398] on p "What should we wear?" at bounding box center [941, 398] width 321 height 24
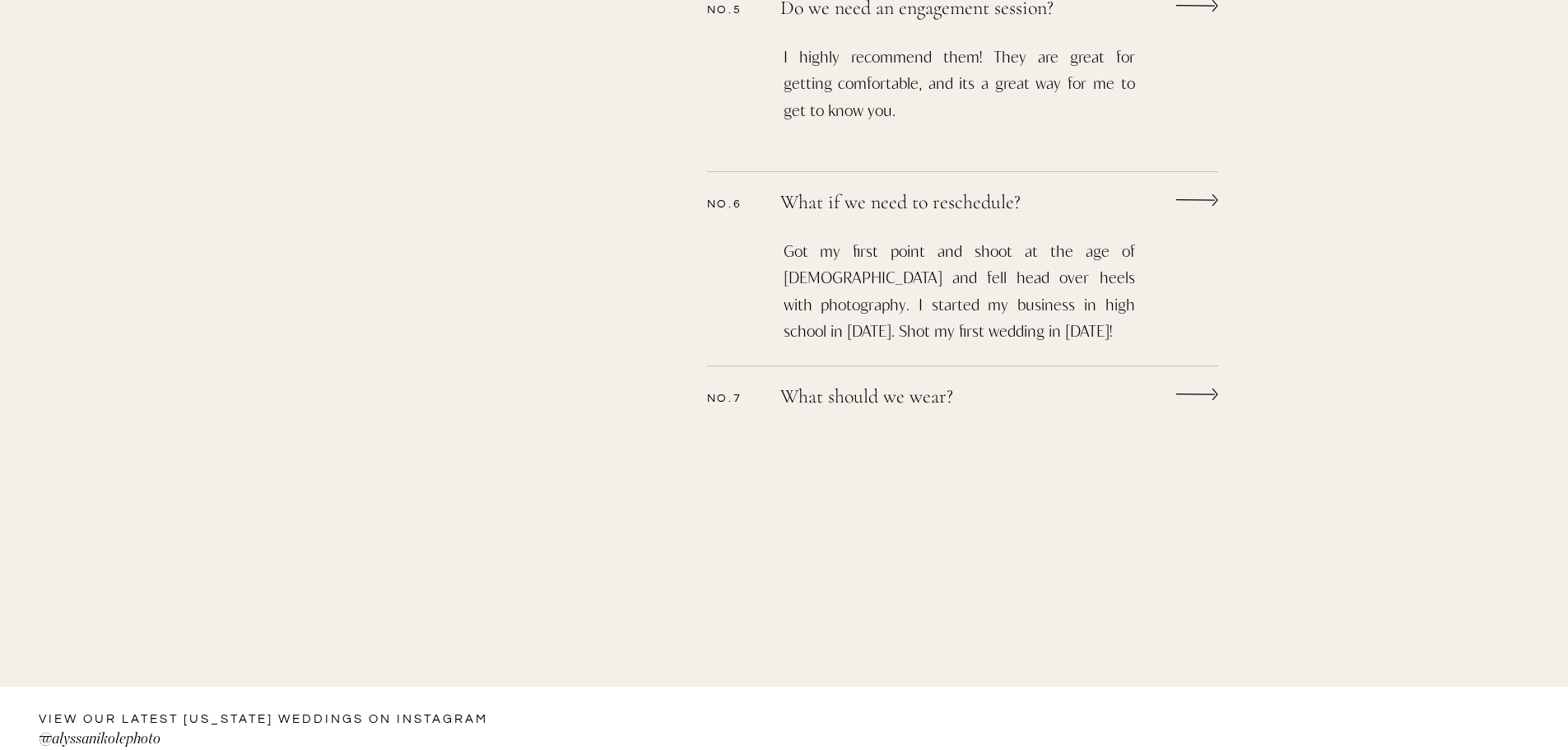
click at [910, 398] on p "What should we wear?" at bounding box center [941, 398] width 321 height 24
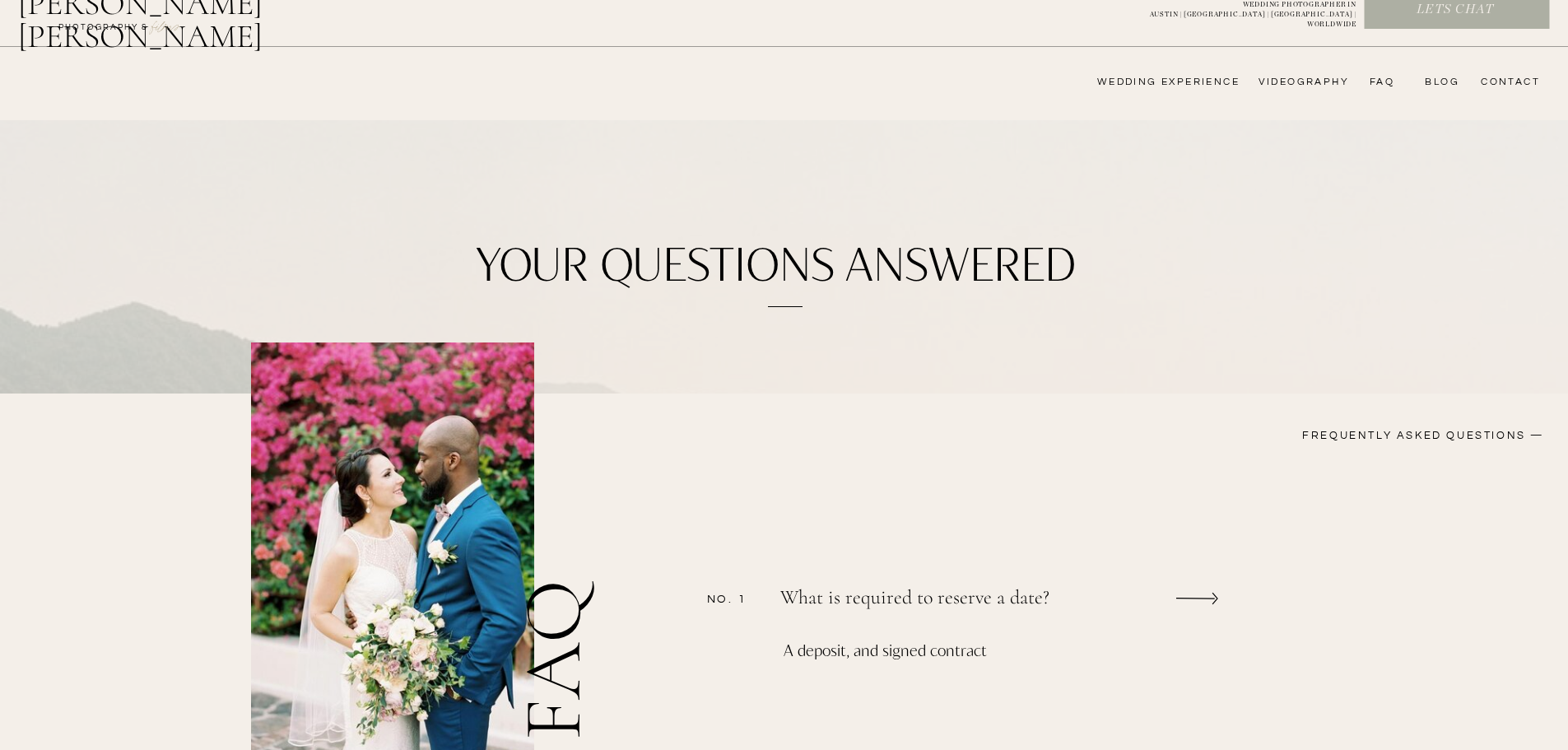
scroll to position [0, 0]
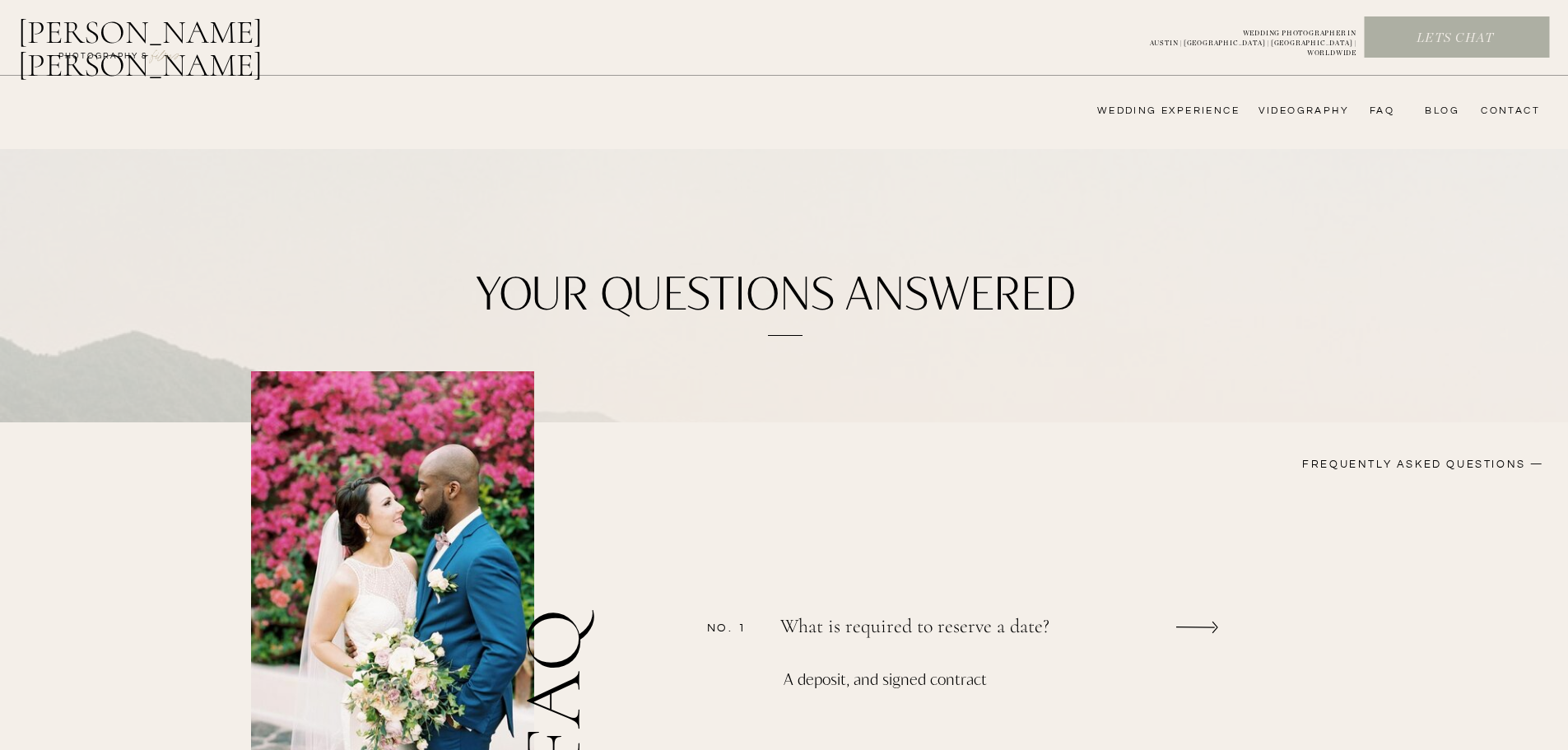
click at [1161, 107] on nav "wedding experience" at bounding box center [1156, 111] width 165 height 13
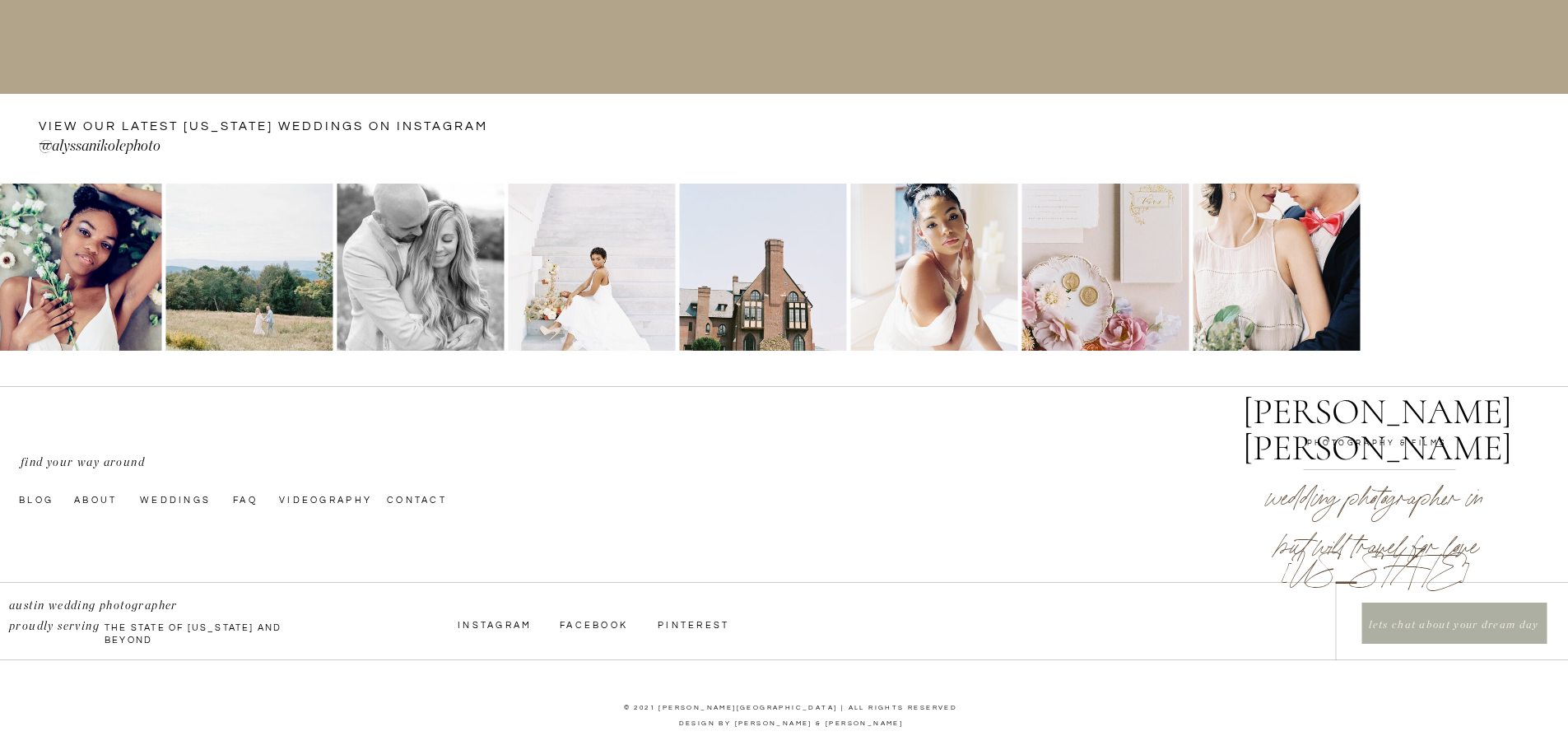
scroll to position [4053, 0]
